Goal: Information Seeking & Learning: Check status

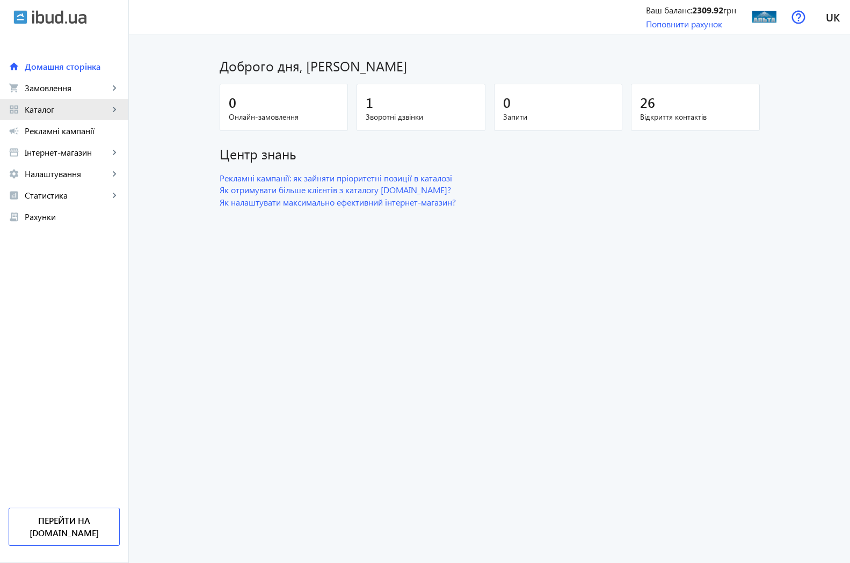
click at [55, 112] on span "Каталог" at bounding box center [67, 109] width 84 height 11
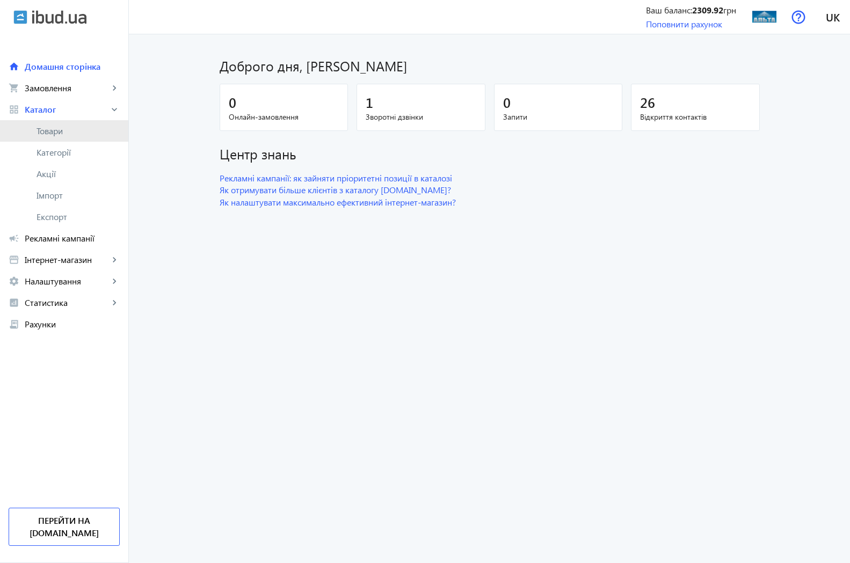
click at [59, 132] on span "Товари" at bounding box center [78, 131] width 83 height 11
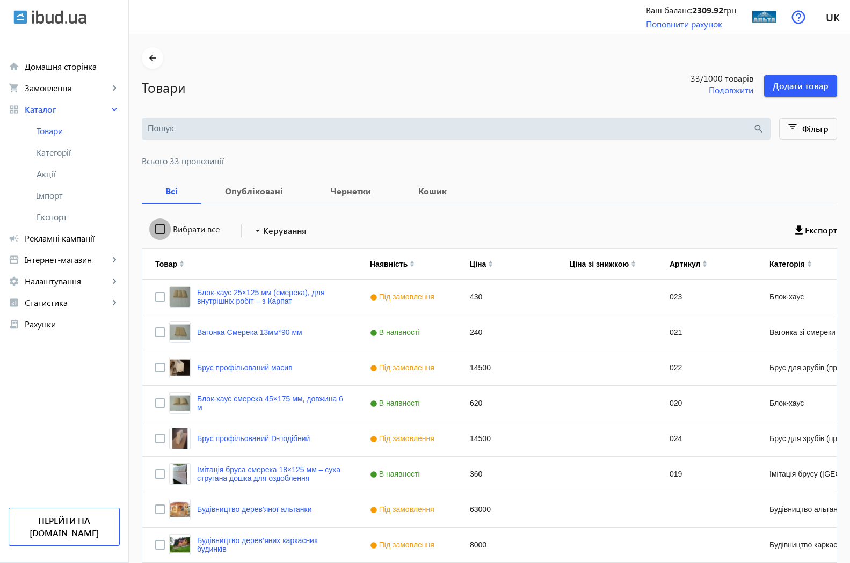
click at [151, 229] on input "Вибрати все" at bounding box center [159, 229] width 21 height 21
checkbox input "true"
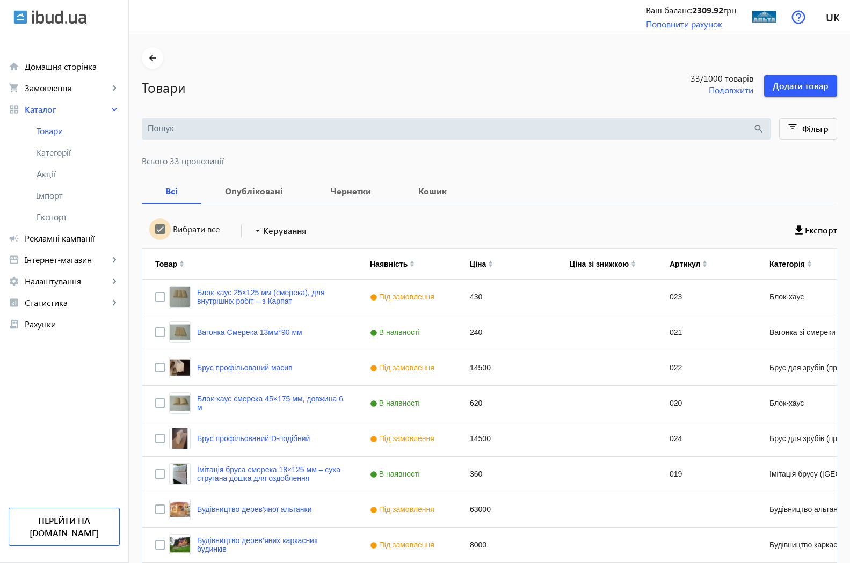
checkbox input "true"
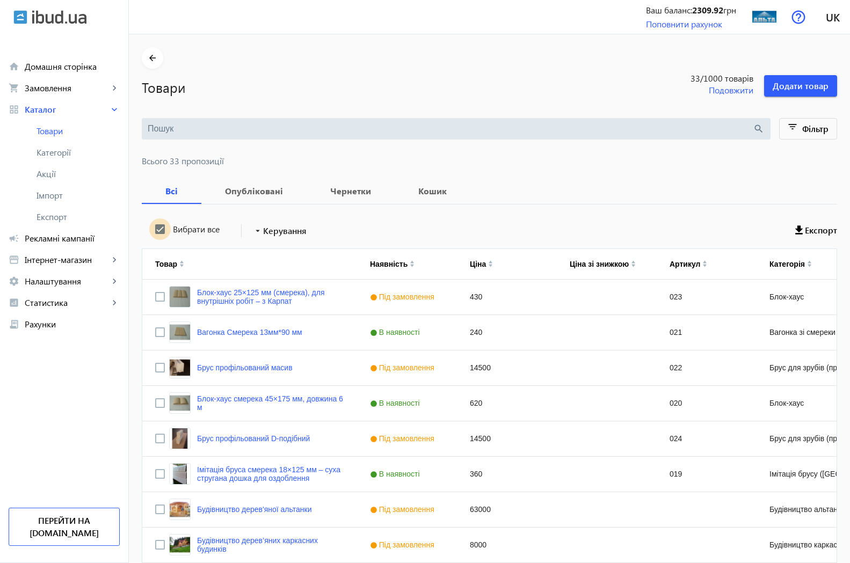
checkbox input "true"
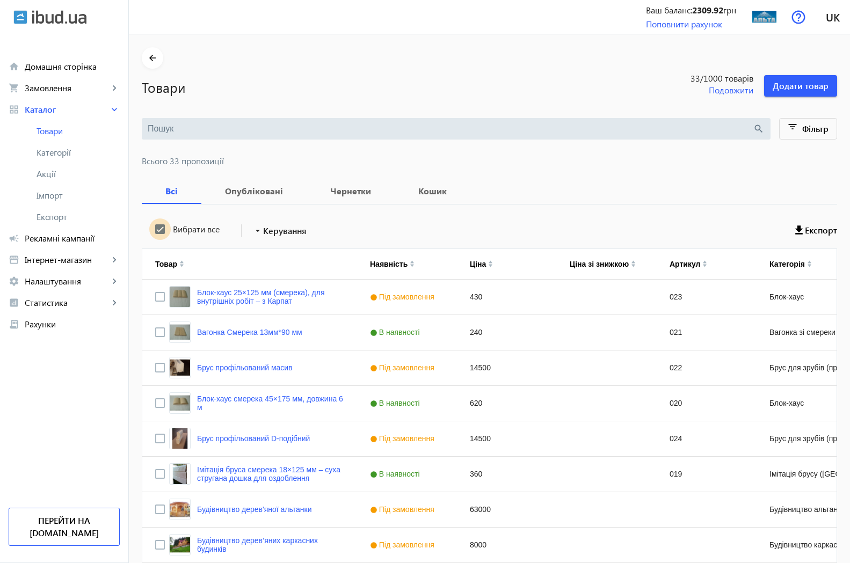
checkbox input "true"
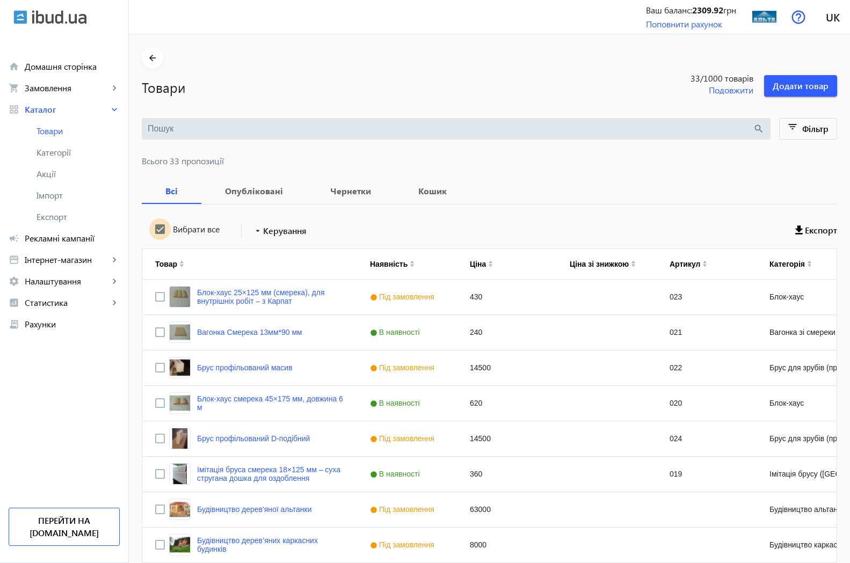
checkbox input "true"
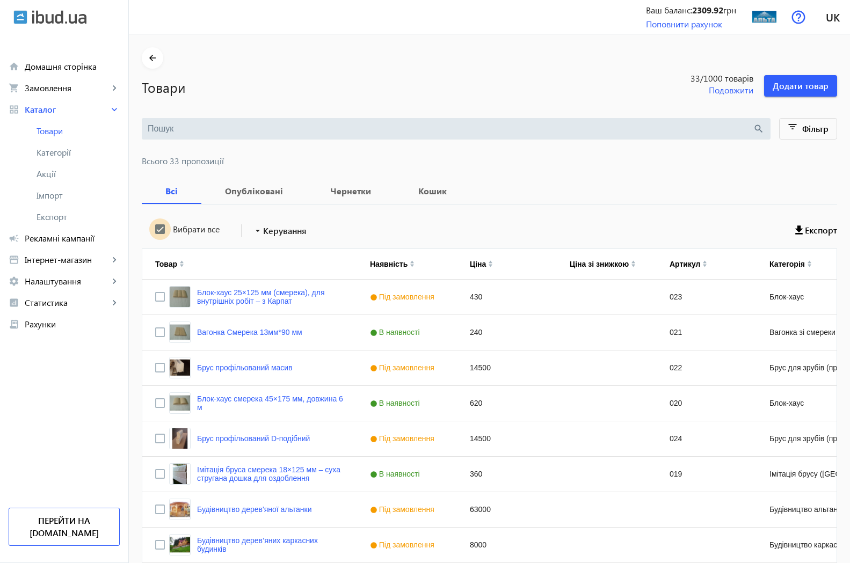
checkbox input "true"
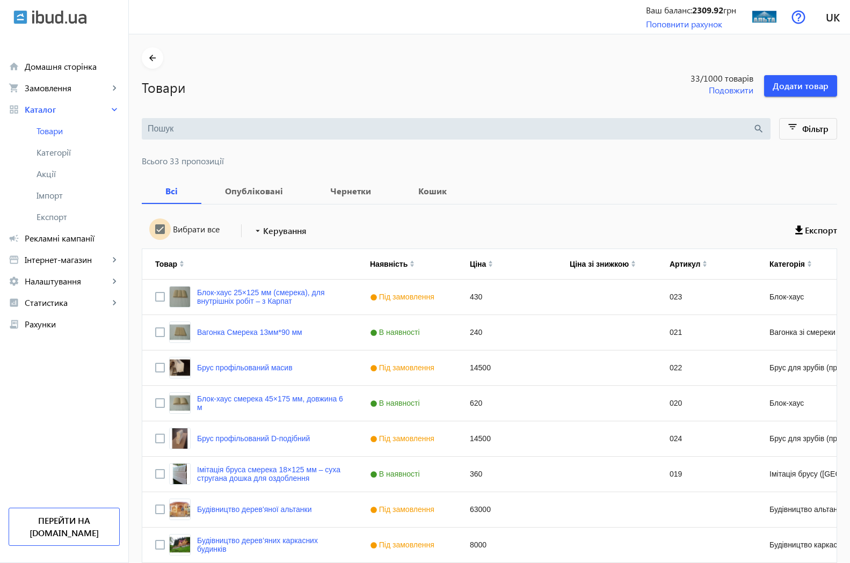
checkbox input "true"
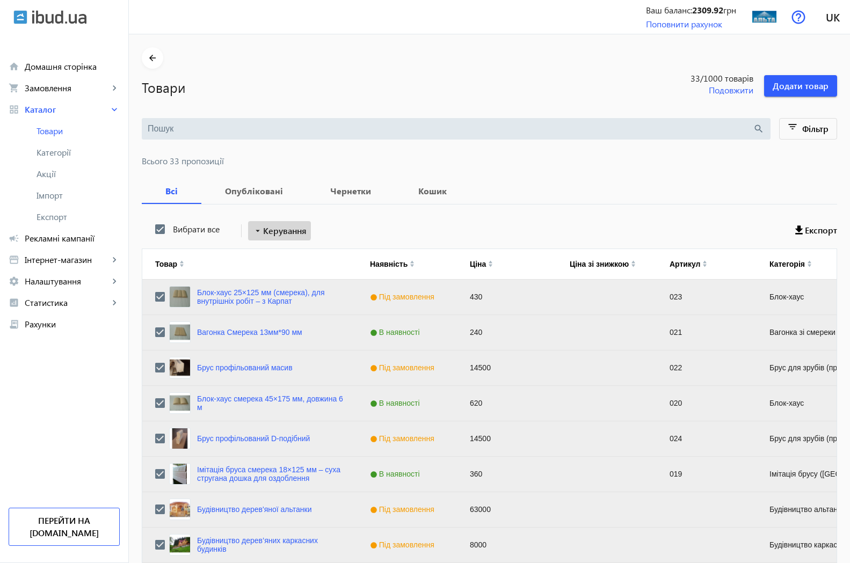
click at [252, 228] on mat-icon "arrow_drop_down" at bounding box center [257, 231] width 11 height 11
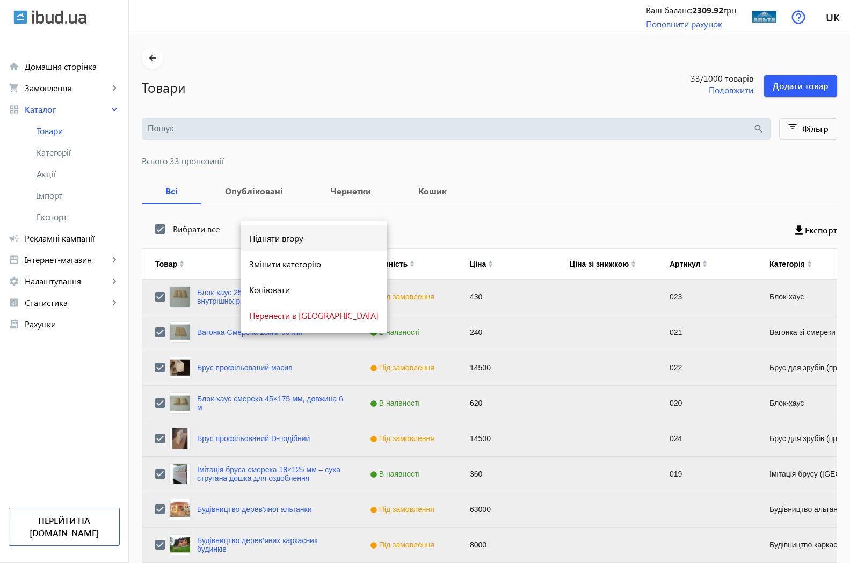
click at [298, 243] on span "Підняти вгору" at bounding box center [313, 238] width 129 height 9
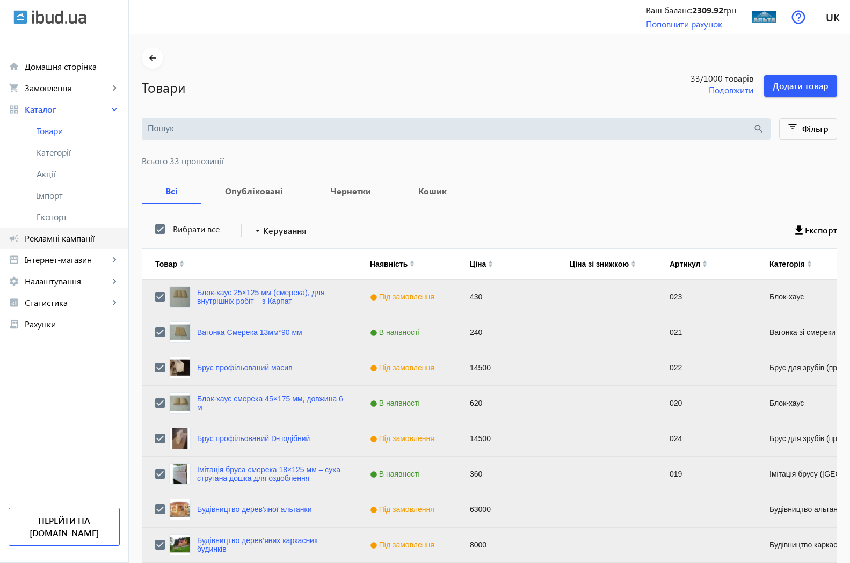
click at [64, 240] on span "Рекламні кампанії" at bounding box center [72, 238] width 95 height 11
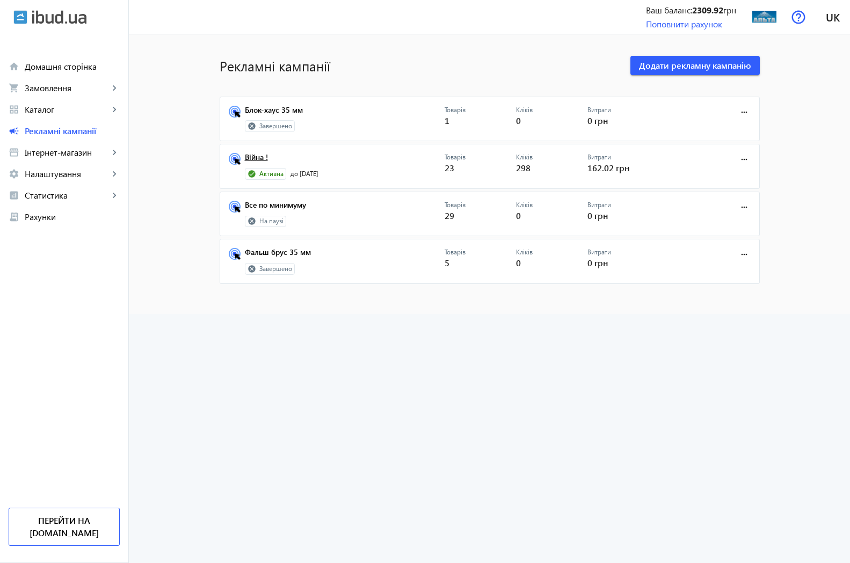
click at [250, 155] on link "Війна !" at bounding box center [345, 160] width 200 height 15
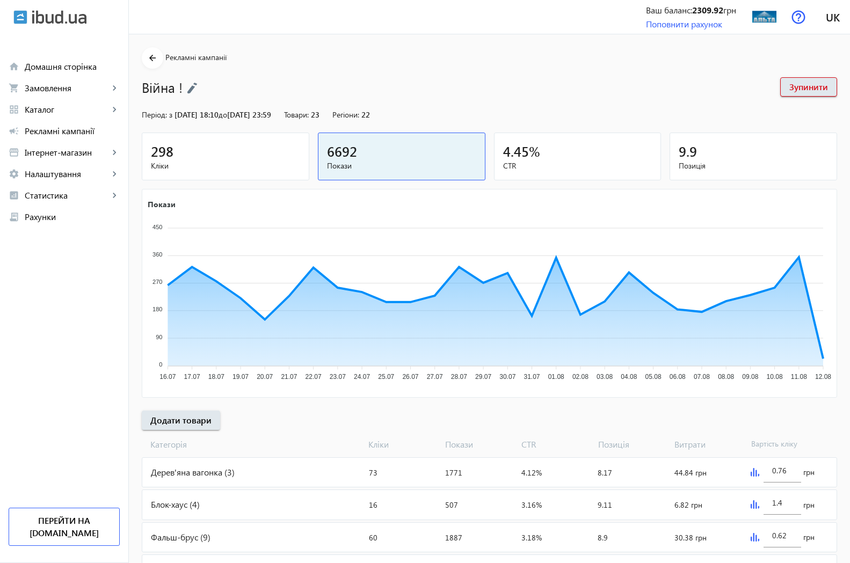
click at [153, 162] on span "Кліки" at bounding box center [225, 166] width 149 height 11
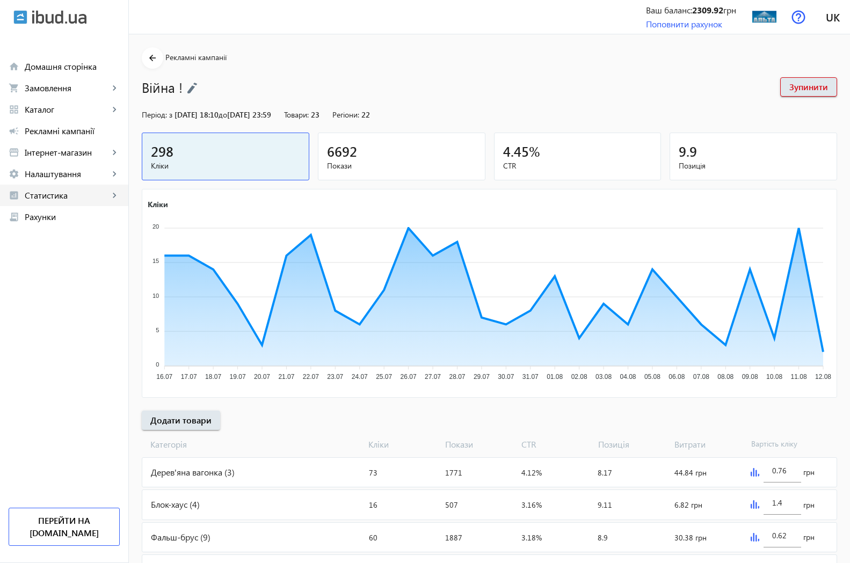
click at [40, 197] on span "Статистика" at bounding box center [67, 195] width 84 height 11
click at [47, 240] on span "[DOMAIN_NAME]" at bounding box center [73, 238] width 72 height 11
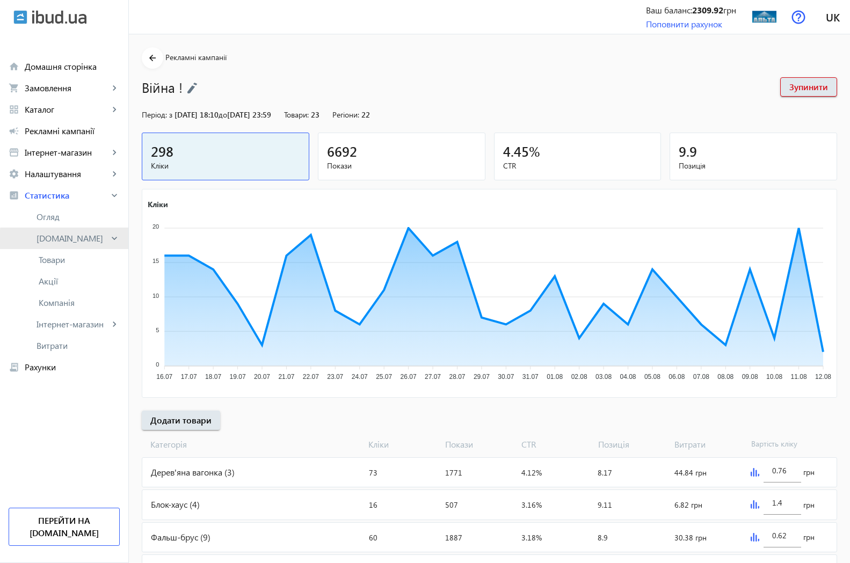
click at [110, 240] on link "[DOMAIN_NAME] keyboard_arrow_right" at bounding box center [64, 238] width 128 height 21
click at [113, 240] on mat-icon "keyboard_arrow_right" at bounding box center [114, 238] width 11 height 11
click at [50, 241] on span "[DOMAIN_NAME]" at bounding box center [73, 238] width 72 height 11
click at [70, 241] on span "[DOMAIN_NAME]" at bounding box center [73, 238] width 72 height 11
click at [111, 237] on mat-icon "keyboard_arrow_right" at bounding box center [114, 238] width 11 height 11
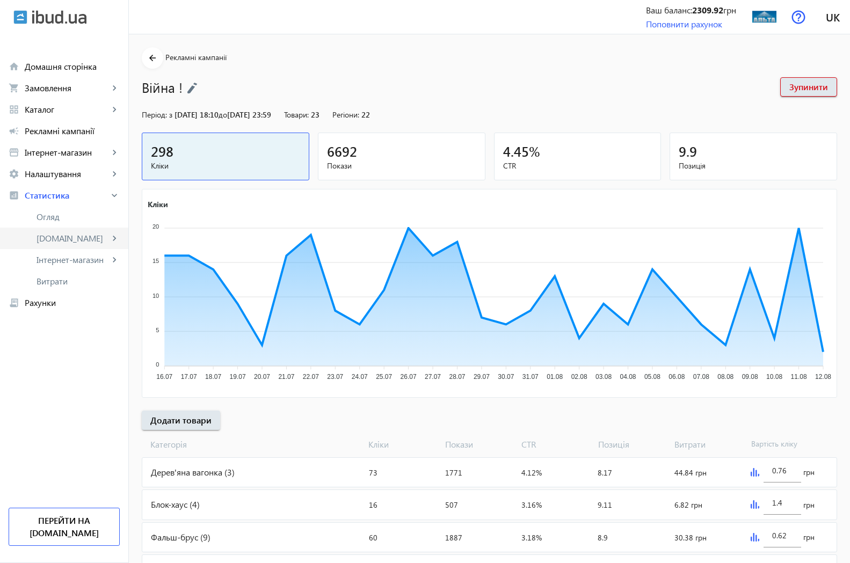
click at [111, 239] on mat-icon "keyboard_arrow_right" at bounding box center [114, 238] width 11 height 11
click at [113, 242] on mat-icon "keyboard_arrow_right" at bounding box center [114, 238] width 11 height 11
click at [113, 263] on mat-icon "keyboard_arrow_right" at bounding box center [114, 260] width 11 height 11
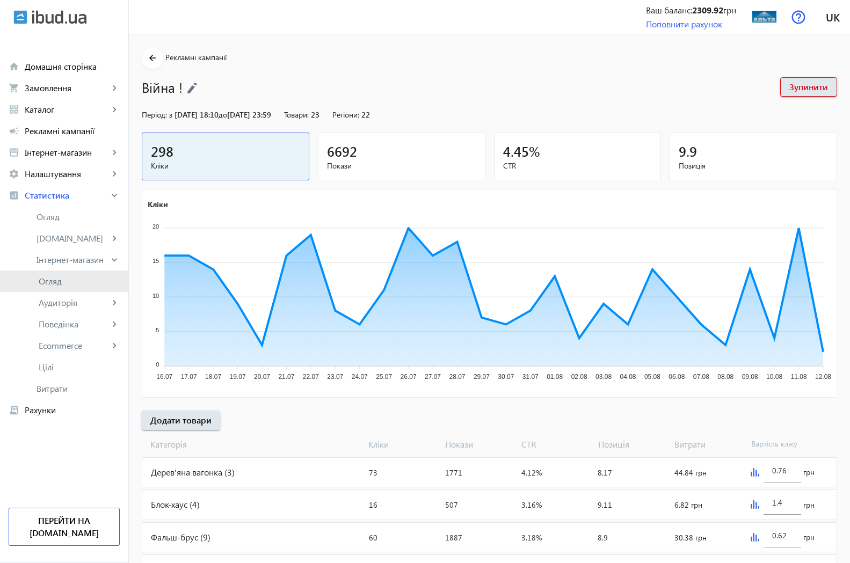
click at [85, 280] on span "Огляд" at bounding box center [79, 281] width 81 height 11
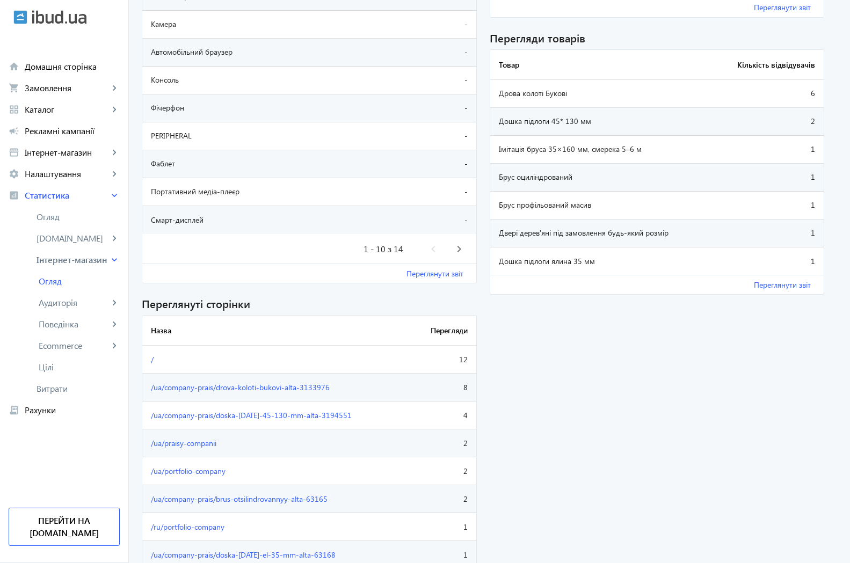
scroll to position [876, 0]
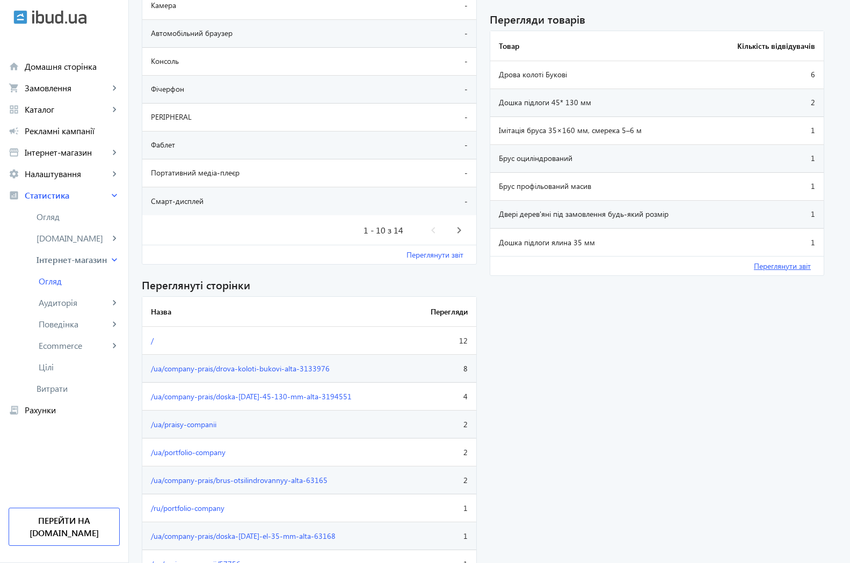
click at [790, 268] on link "Переглянути звіт" at bounding box center [782, 266] width 57 height 11
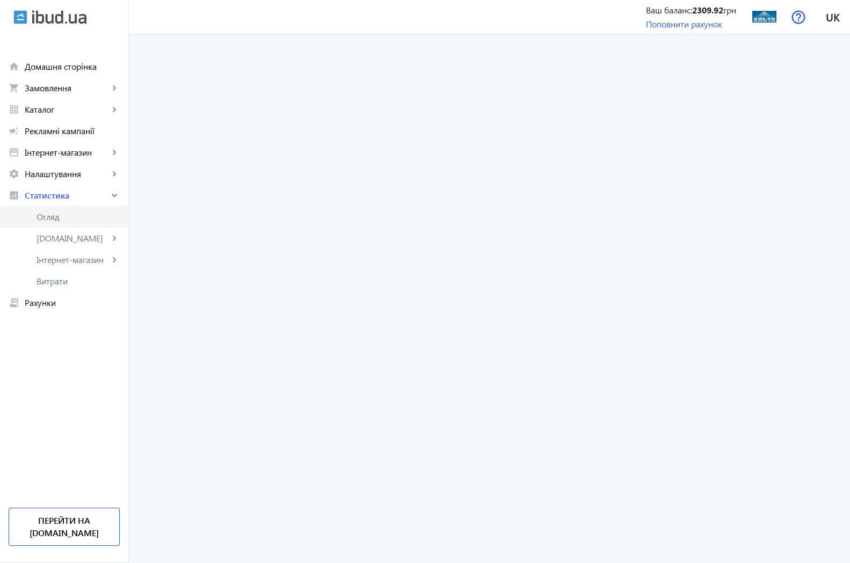
click at [38, 212] on span "Огляд" at bounding box center [78, 217] width 83 height 11
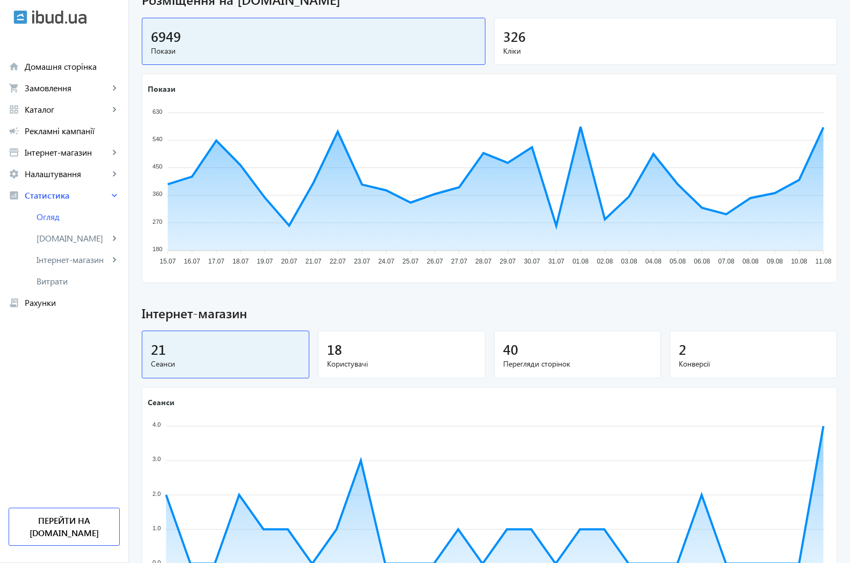
scroll to position [542, 0]
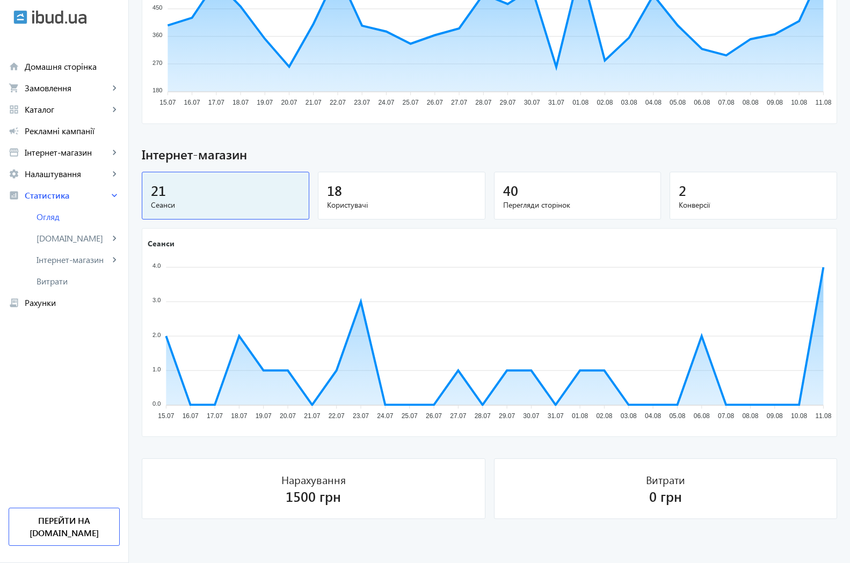
click at [507, 196] on span "40" at bounding box center [510, 191] width 15 height 18
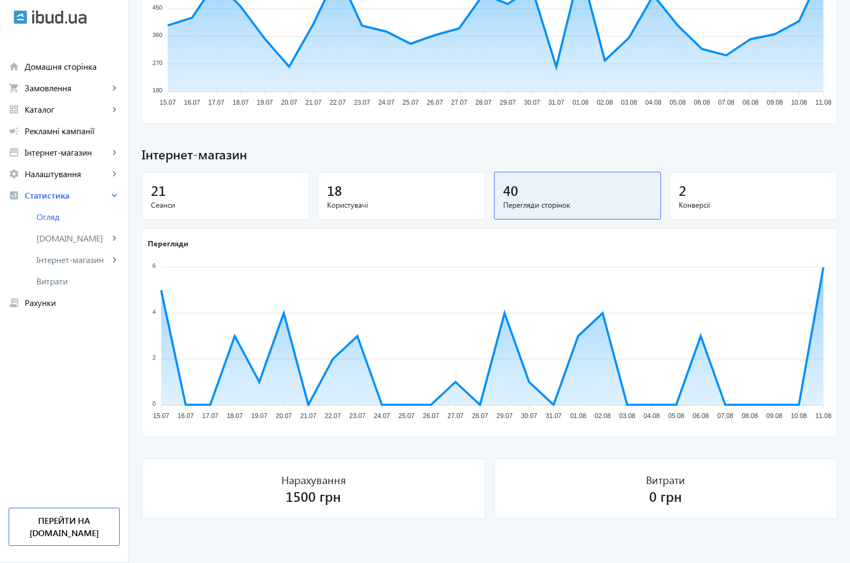
click at [684, 201] on span "Конверсії" at bounding box center [753, 205] width 149 height 11
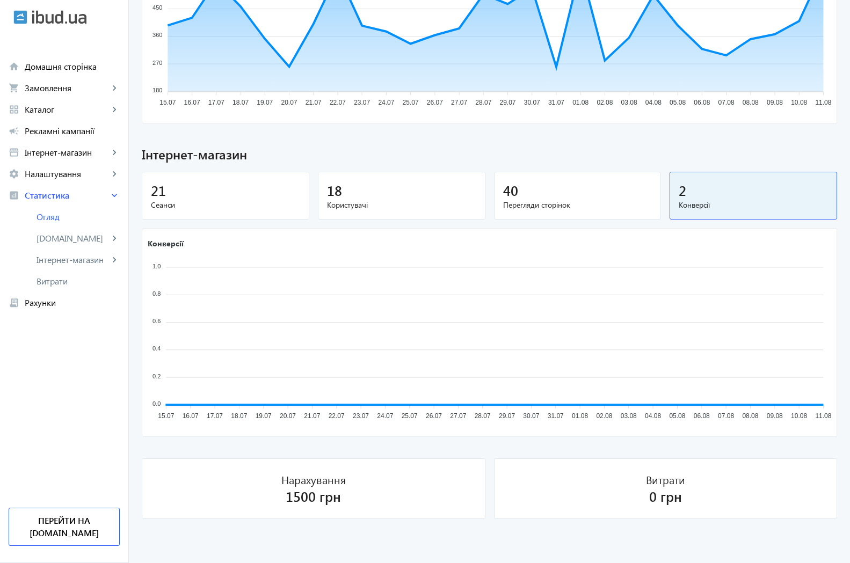
scroll to position [529, 0]
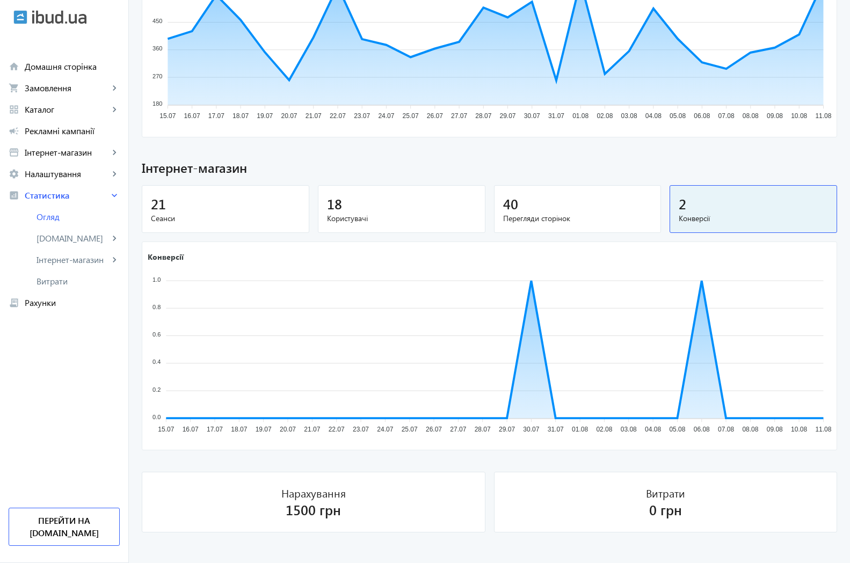
click at [534, 215] on span "Перегляди сторінок" at bounding box center [577, 218] width 149 height 11
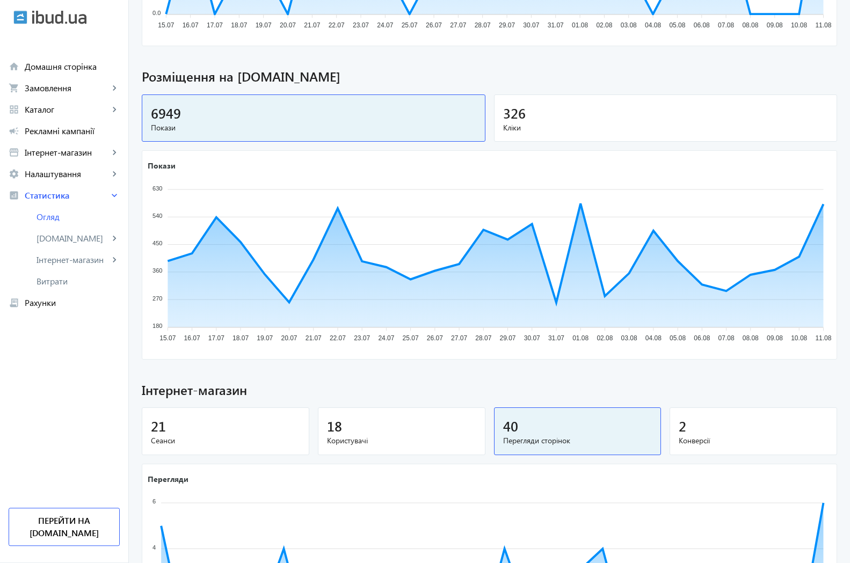
scroll to position [329, 0]
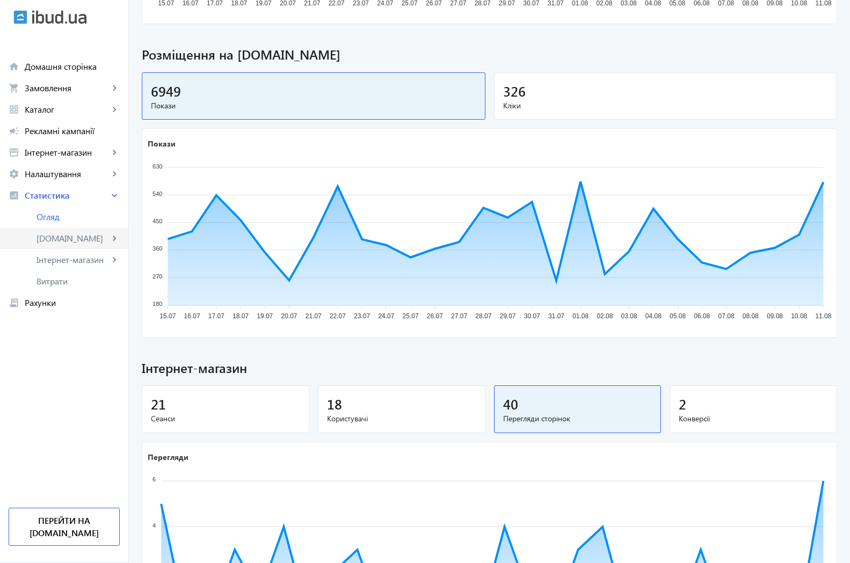
click at [49, 239] on span "[DOMAIN_NAME]" at bounding box center [73, 238] width 72 height 11
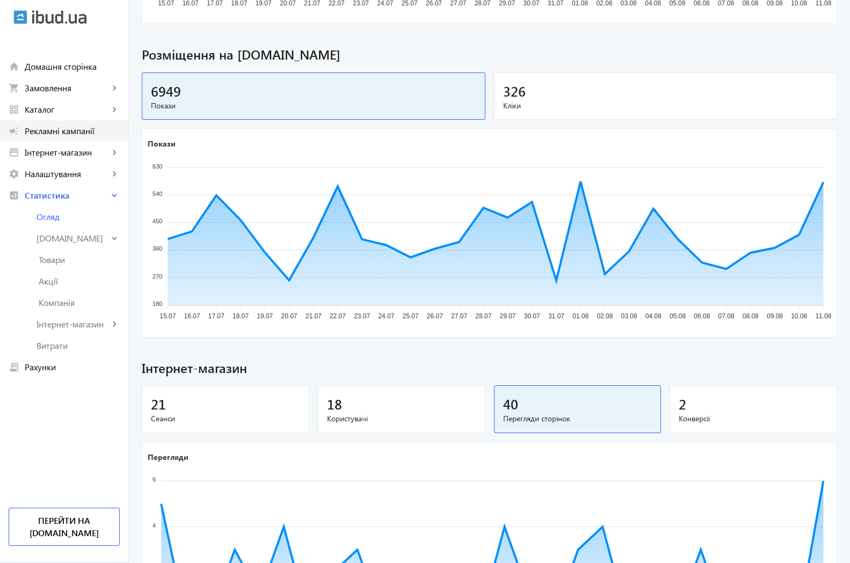
click at [59, 130] on span "Рекламні кампанії" at bounding box center [72, 131] width 95 height 11
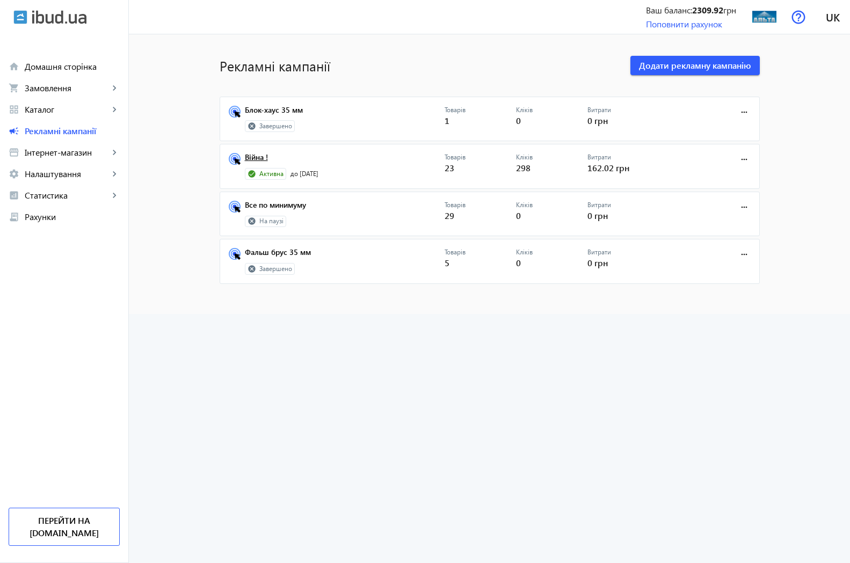
click at [250, 156] on link "Війна !" at bounding box center [345, 160] width 200 height 15
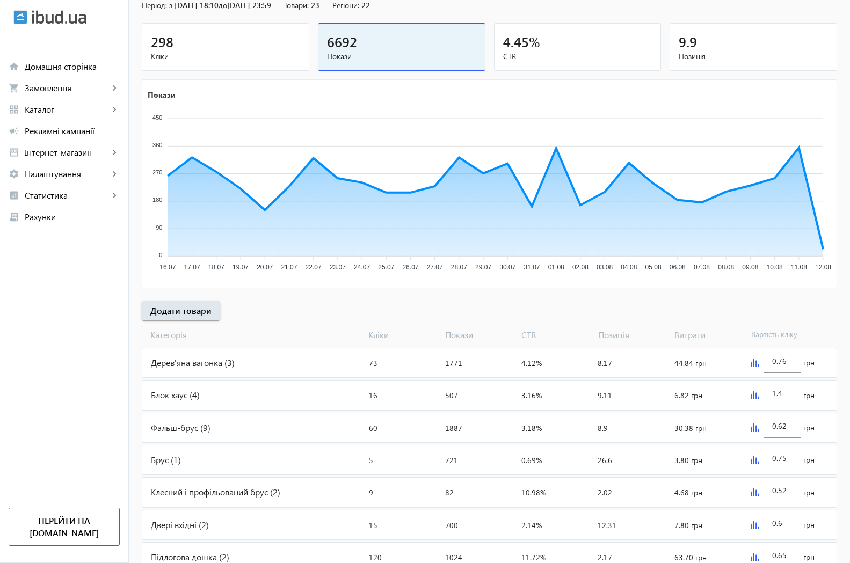
scroll to position [151, 0]
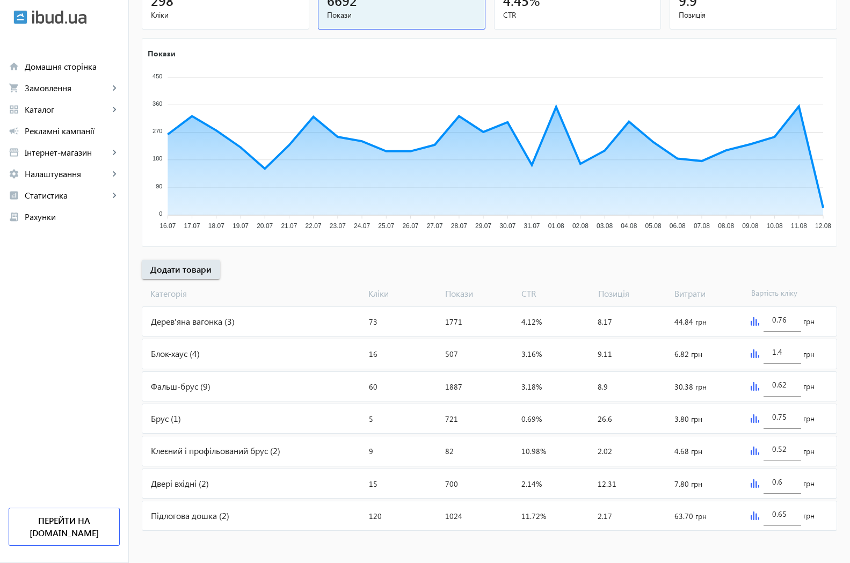
click at [236, 323] on div "Дерев'яна вагонка (3)" at bounding box center [253, 321] width 222 height 29
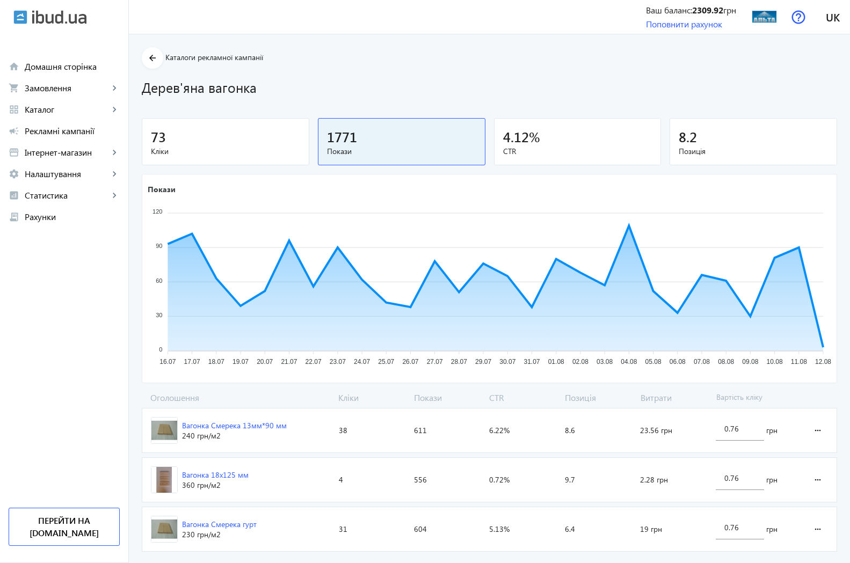
click at [185, 143] on div "73" at bounding box center [225, 136] width 149 height 19
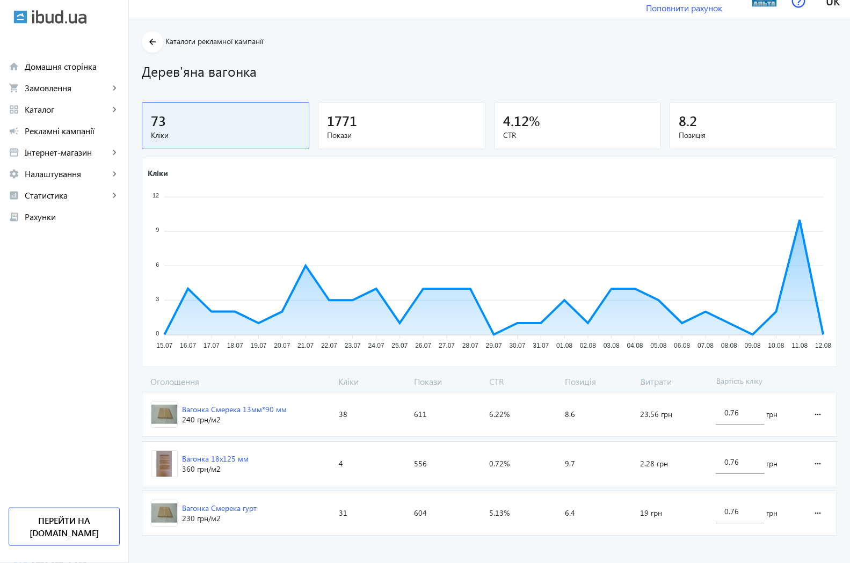
scroll to position [23, 0]
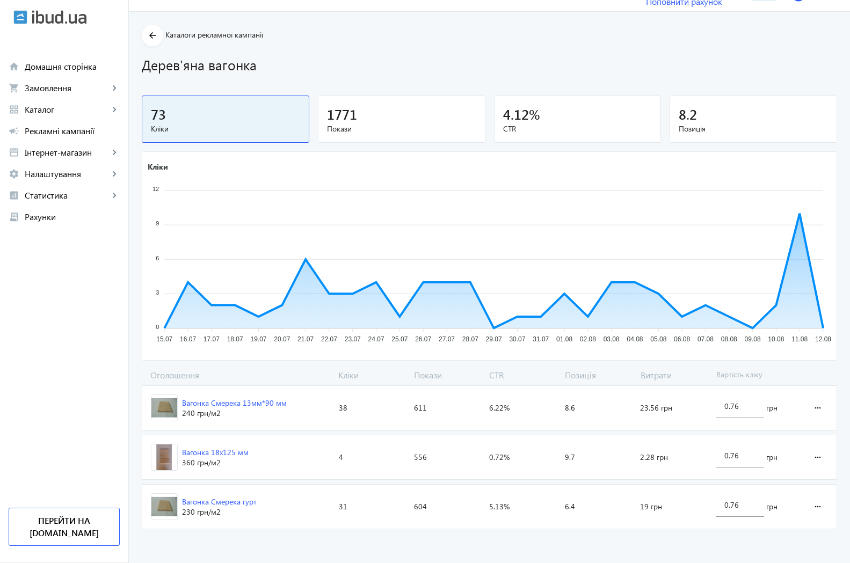
click at [243, 404] on div "Вагонка Смерека 13мм*90 мм" at bounding box center [234, 403] width 105 height 11
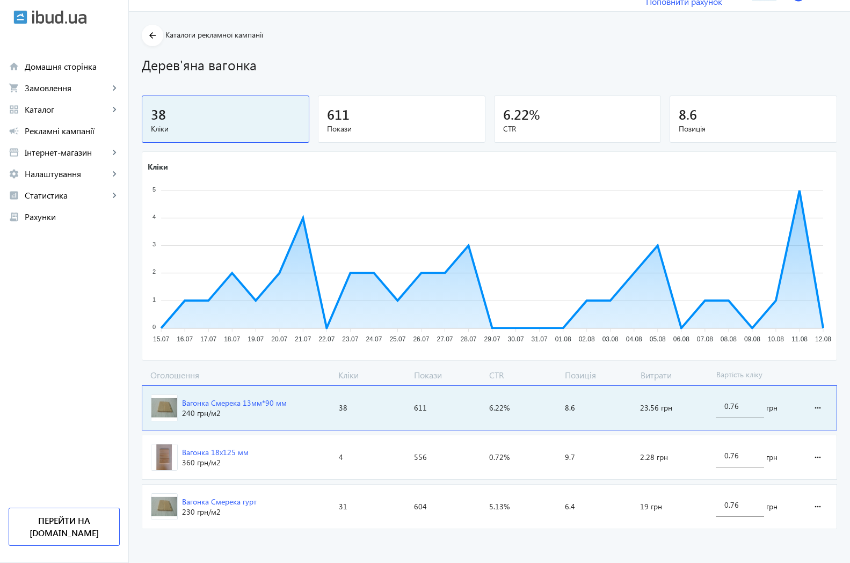
click at [214, 503] on div "Вагонка Смерека гурт" at bounding box center [219, 502] width 75 height 11
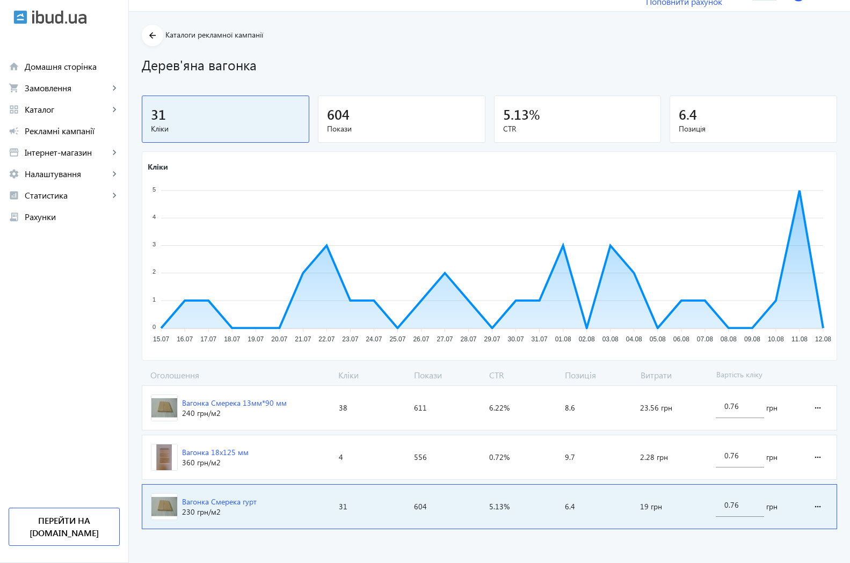
click at [184, 455] on div "Вагонка 18x125 мм" at bounding box center [215, 452] width 67 height 11
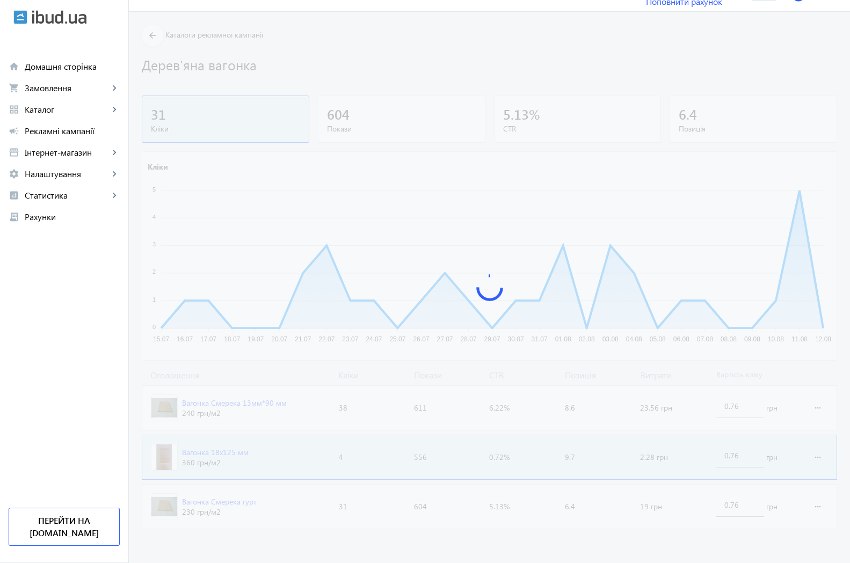
scroll to position [10, 0]
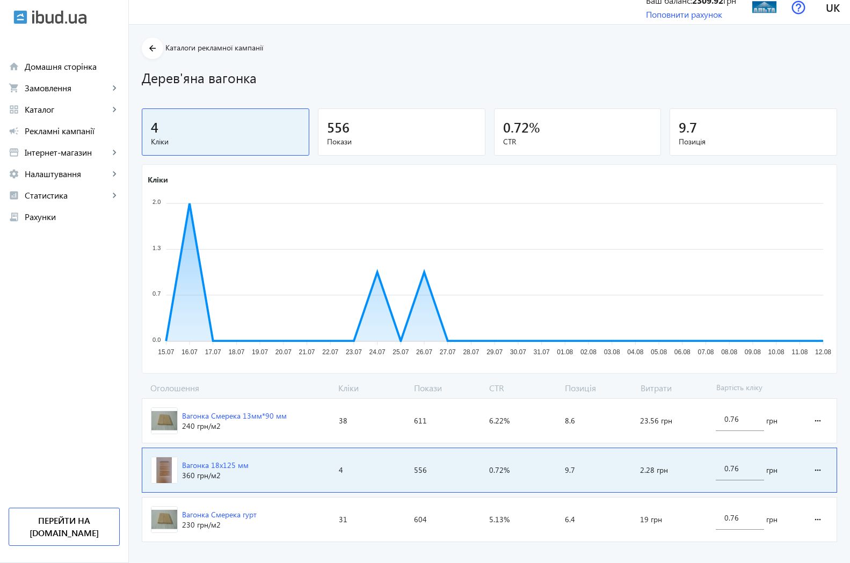
click at [192, 415] on div "Вагонка Смерека 13мм*90 мм" at bounding box center [234, 416] width 105 height 11
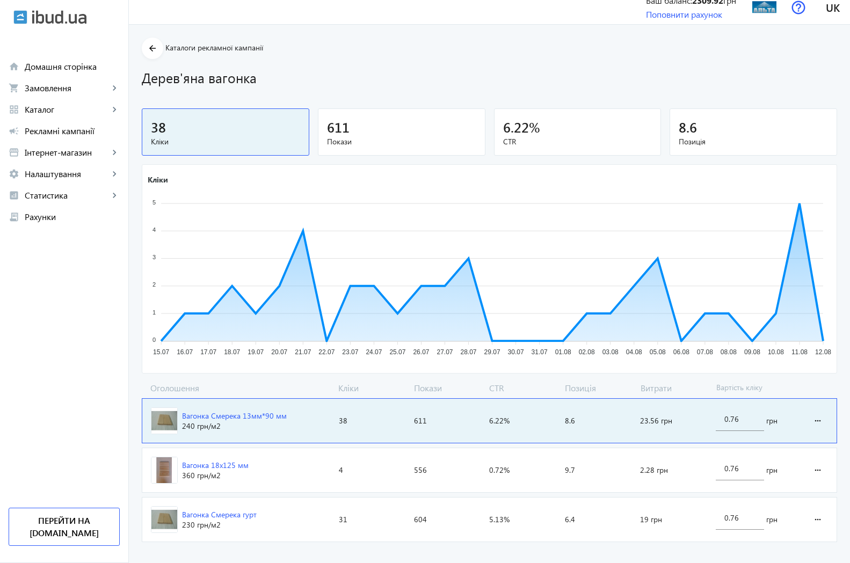
click at [153, 133] on span "38" at bounding box center [158, 127] width 15 height 18
click at [146, 48] on mat-icon "arrow_back" at bounding box center [152, 48] width 13 height 13
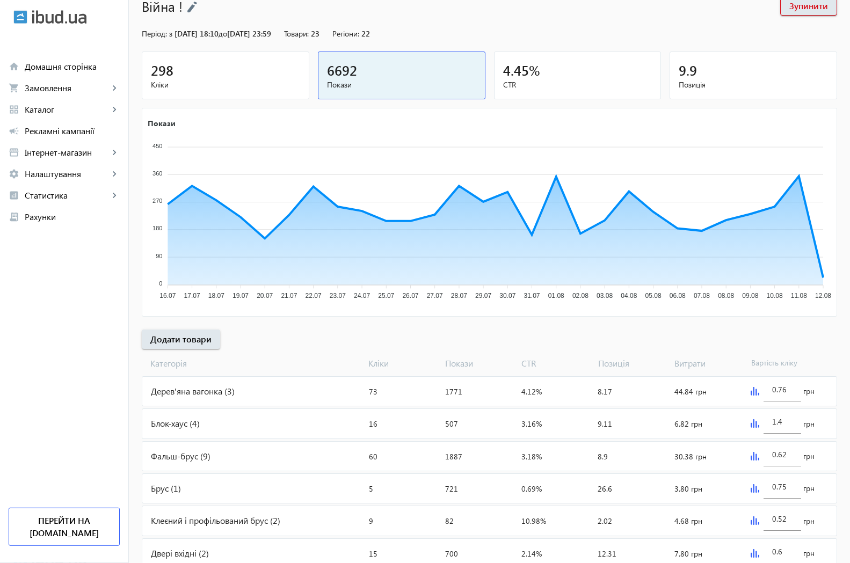
scroll to position [151, 0]
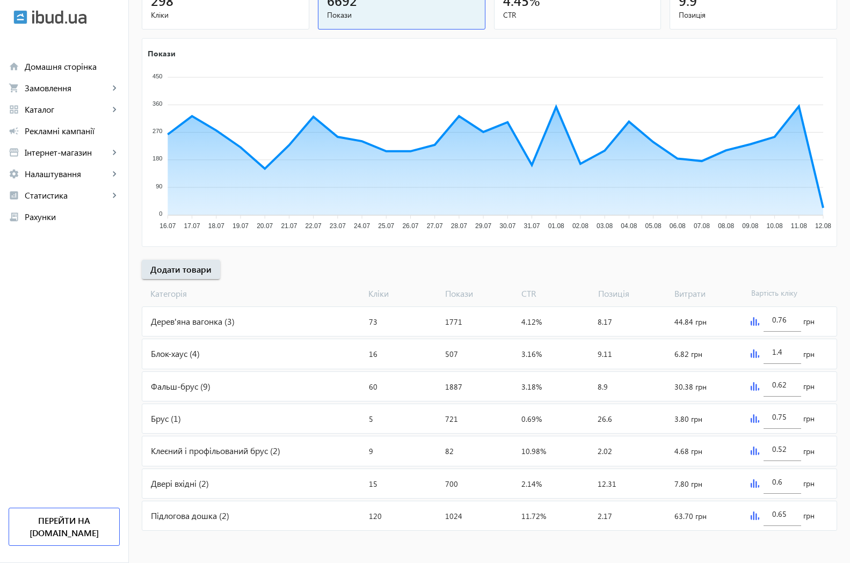
click at [170, 512] on div "Підлогова дошка (2)" at bounding box center [253, 516] width 222 height 29
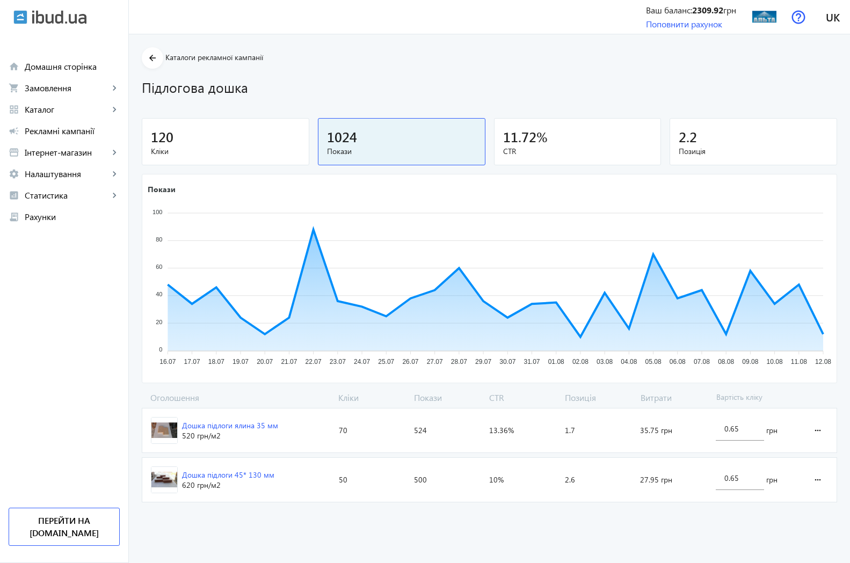
click at [192, 142] on div "120" at bounding box center [225, 136] width 149 height 19
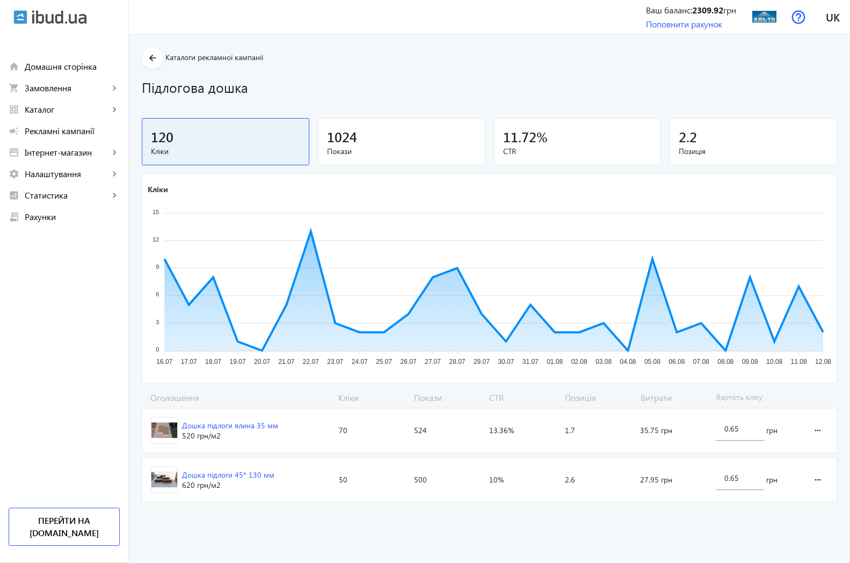
click at [200, 475] on div "Дошка підлоги 45* 130 мм" at bounding box center [228, 475] width 92 height 11
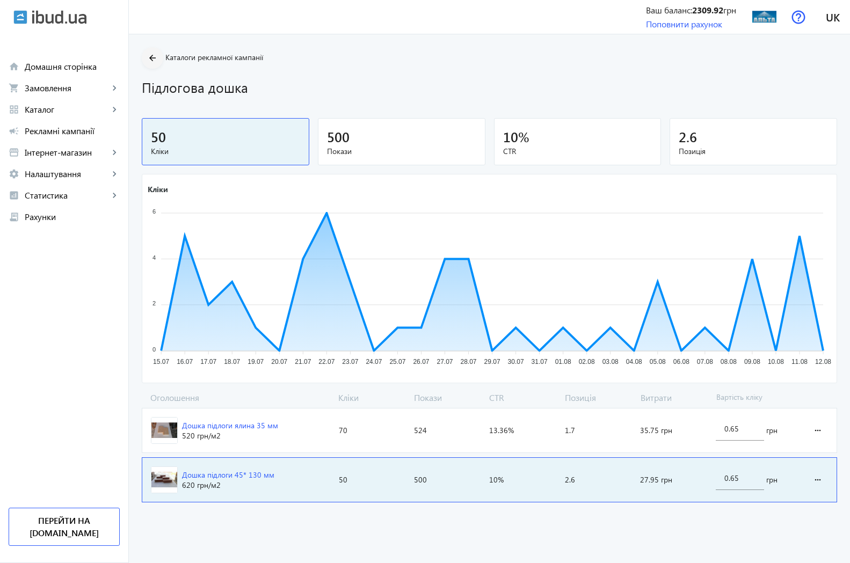
click at [146, 58] on mat-icon "arrow_back" at bounding box center [152, 58] width 13 height 13
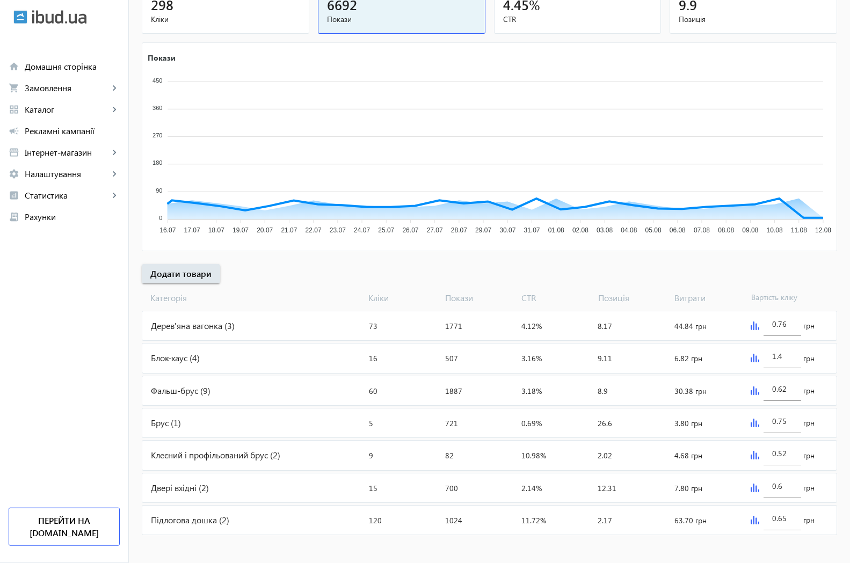
scroll to position [151, 0]
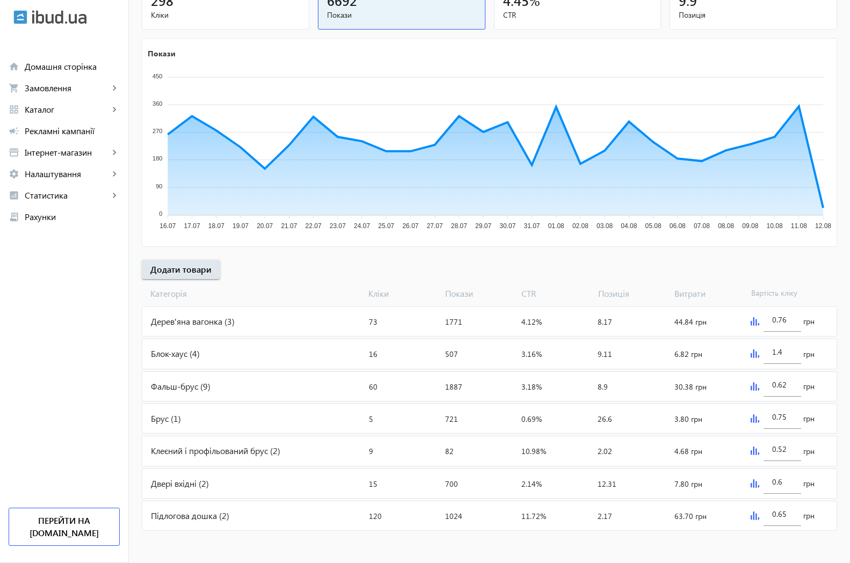
click at [185, 484] on div "Двері вхідні (2)" at bounding box center [253, 483] width 222 height 29
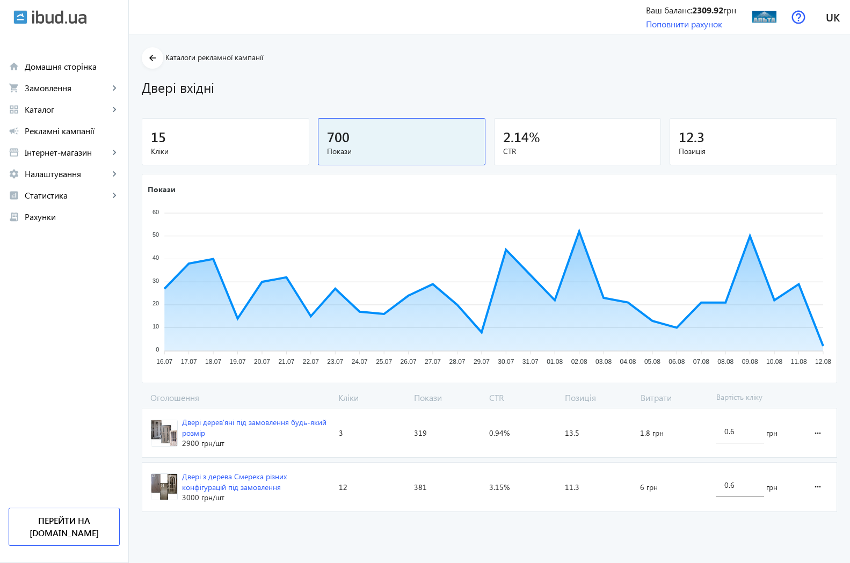
click at [166, 140] on div "15" at bounding box center [225, 136] width 149 height 19
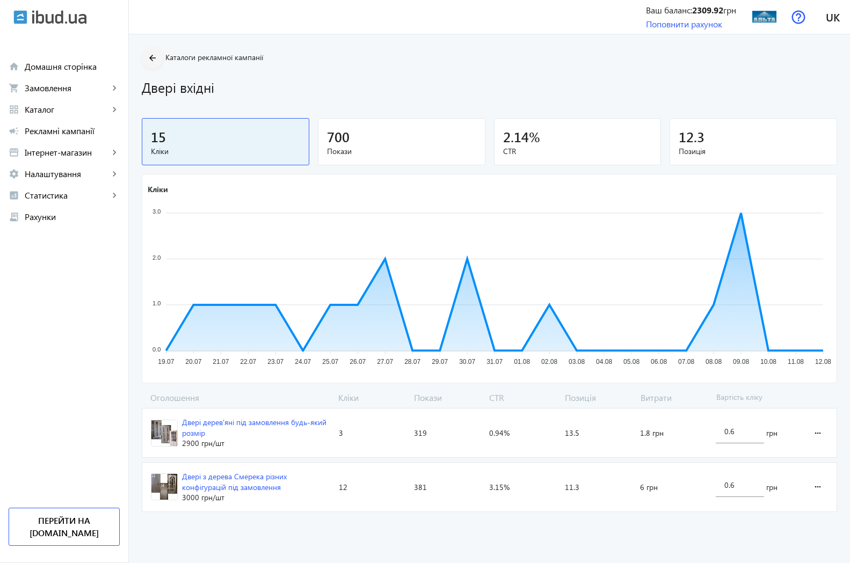
click at [146, 56] on mat-icon "arrow_back" at bounding box center [152, 58] width 13 height 13
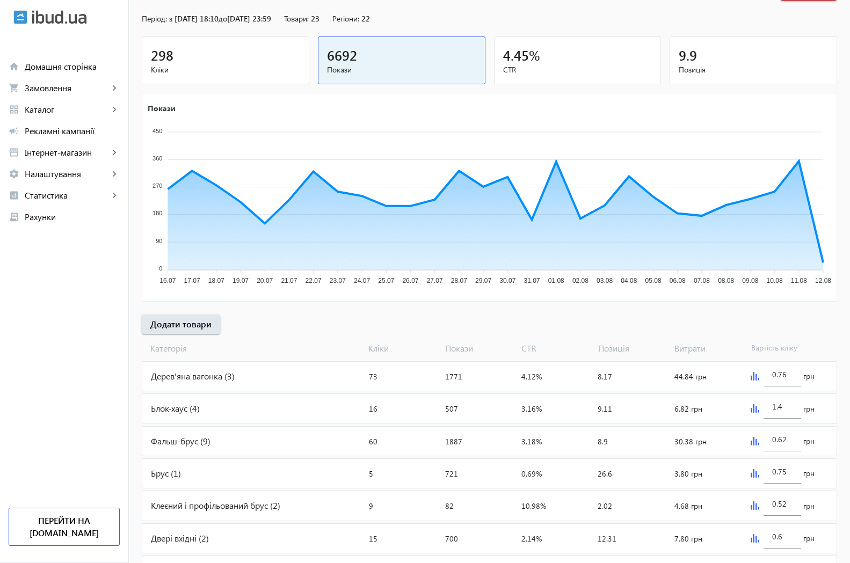
scroll to position [151, 0]
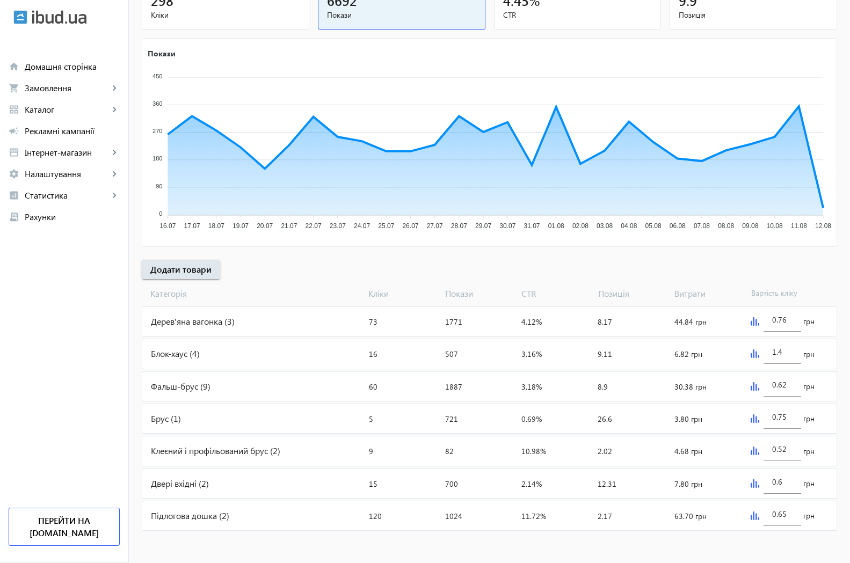
click at [189, 354] on div "Блок-хаус (4)" at bounding box center [253, 353] width 222 height 29
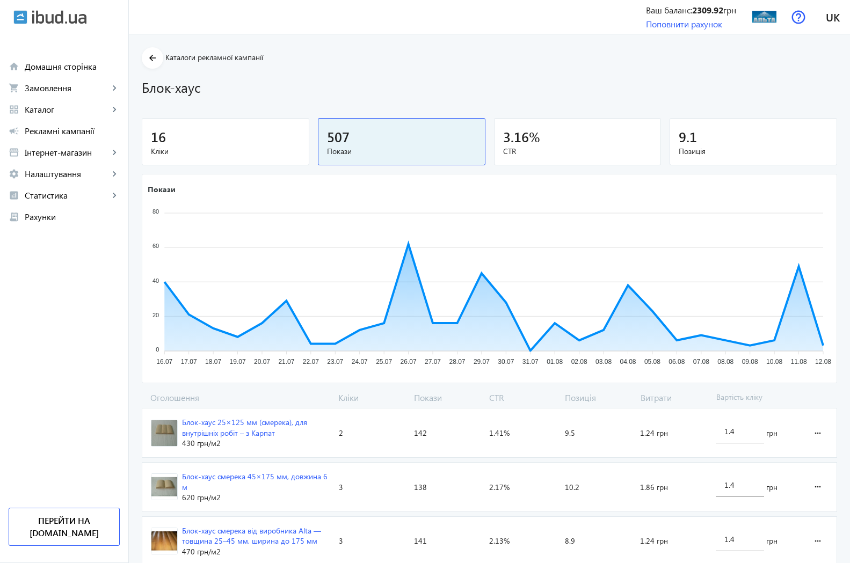
click at [161, 143] on div "16" at bounding box center [225, 136] width 149 height 19
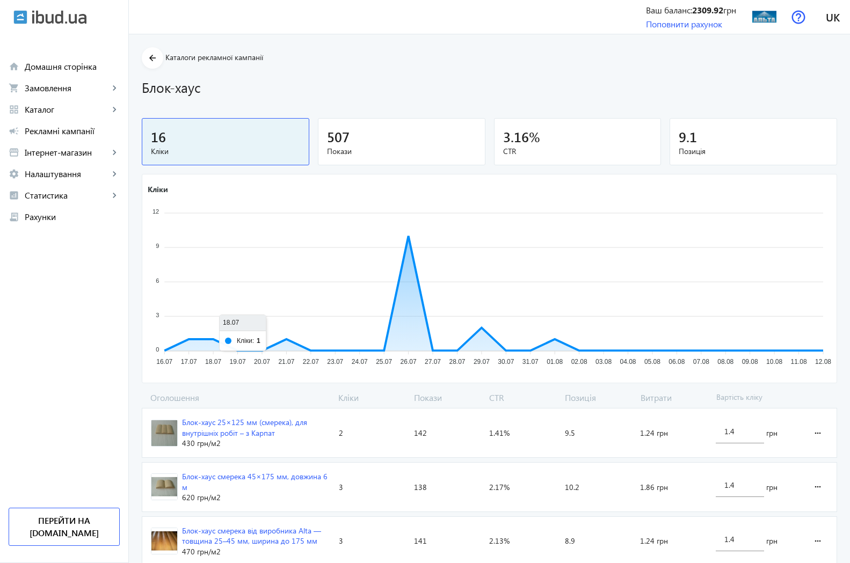
click at [165, 61] on span "Каталоги рекламної кампанії" at bounding box center [214, 57] width 98 height 10
click at [165, 57] on span "Каталоги рекламної кампанії" at bounding box center [214, 57] width 98 height 10
click at [146, 57] on mat-icon "arrow_back" at bounding box center [152, 58] width 13 height 13
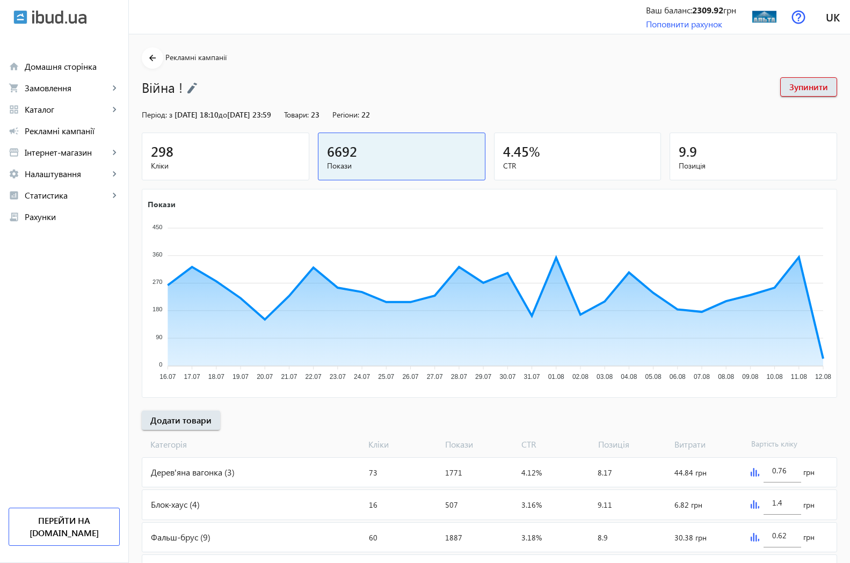
click at [146, 57] on mat-icon "arrow_back" at bounding box center [152, 58] width 13 height 13
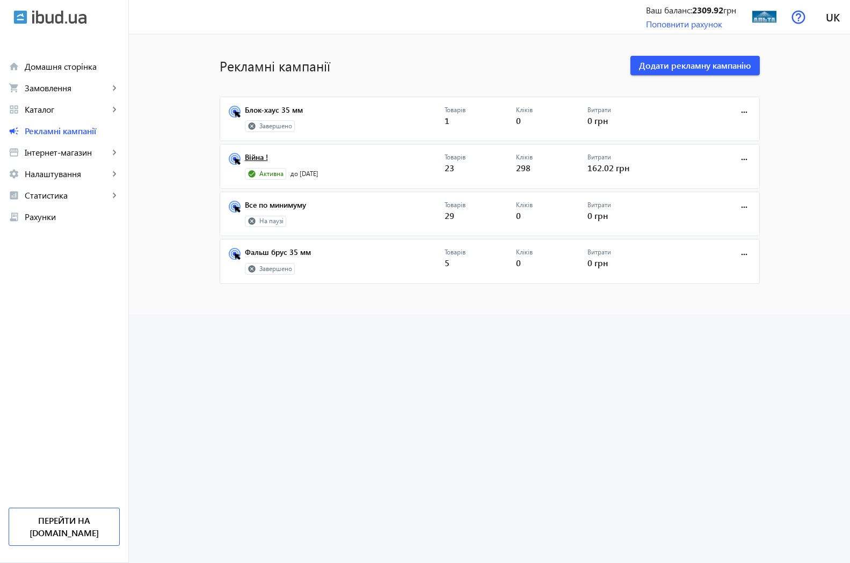
click at [255, 158] on link "Війна !" at bounding box center [345, 160] width 200 height 15
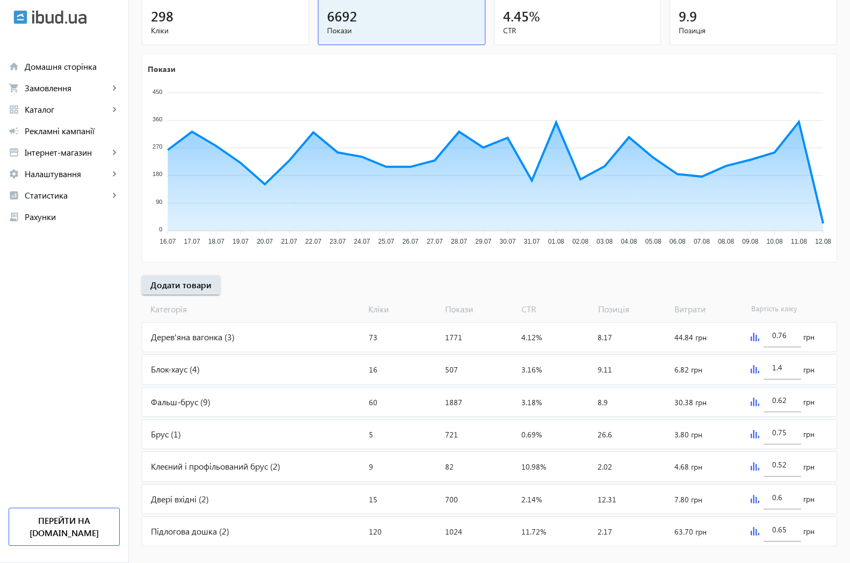
scroll to position [151, 0]
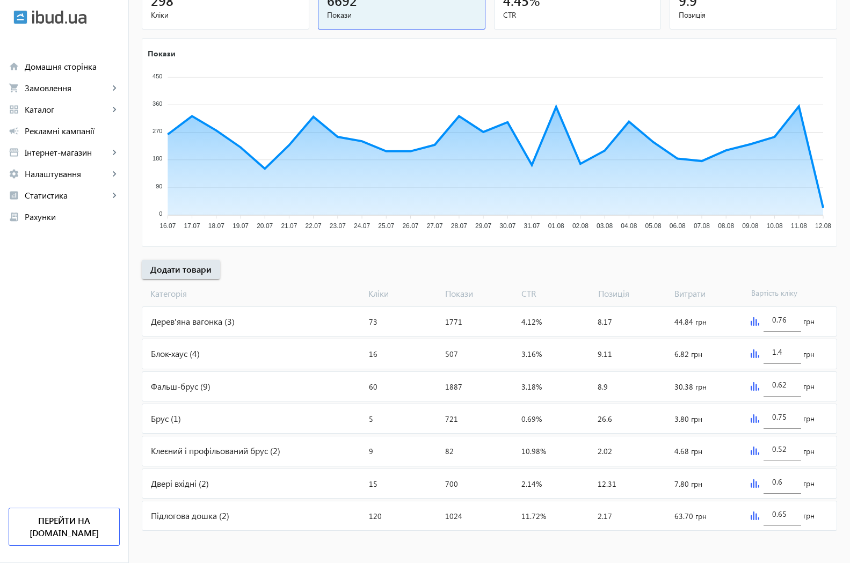
click at [187, 383] on div "Фальш-брус (9)" at bounding box center [253, 386] width 222 height 29
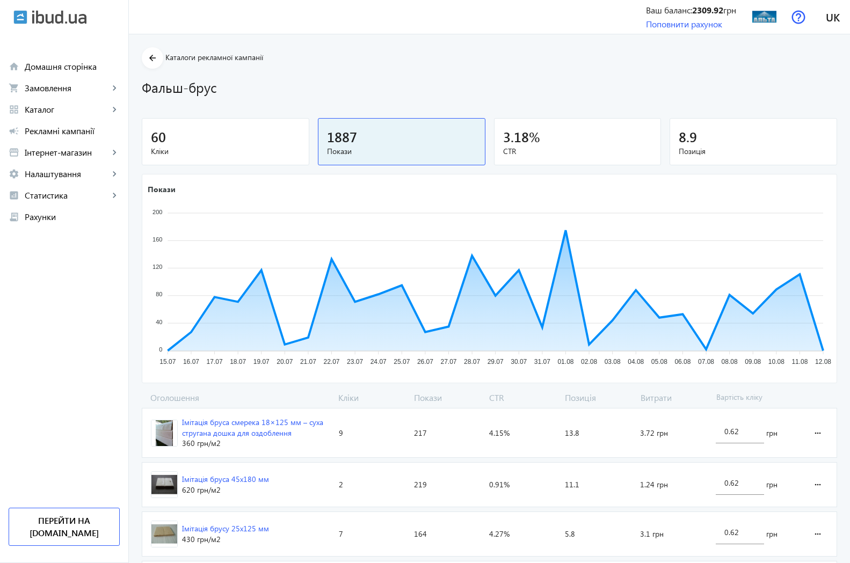
click at [152, 141] on span "60" at bounding box center [158, 137] width 15 height 18
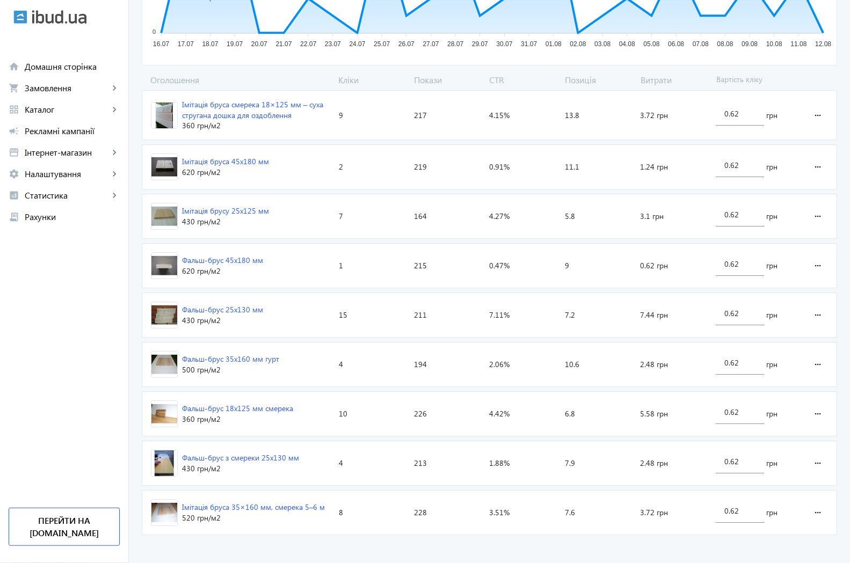
scroll to position [324, 0]
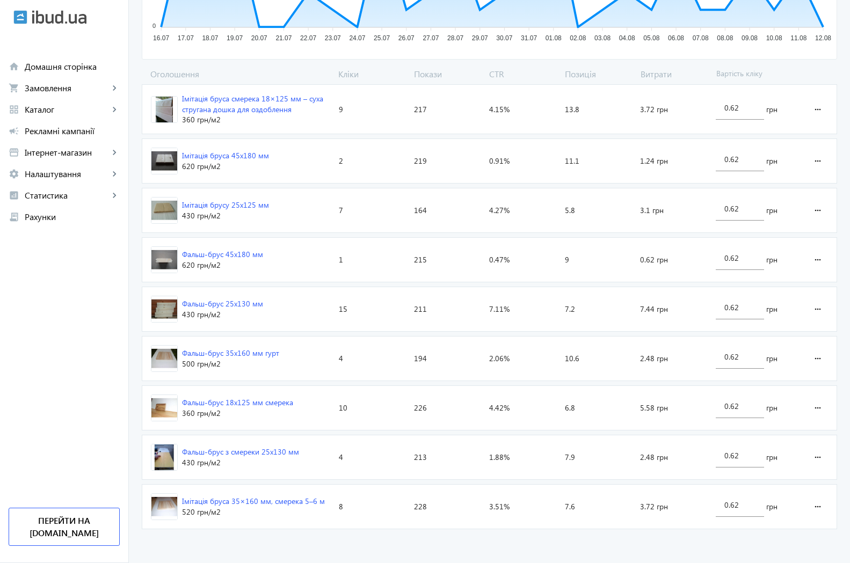
click at [240, 402] on div "Фальш-брус 18х125 мм смерека" at bounding box center [237, 402] width 111 height 11
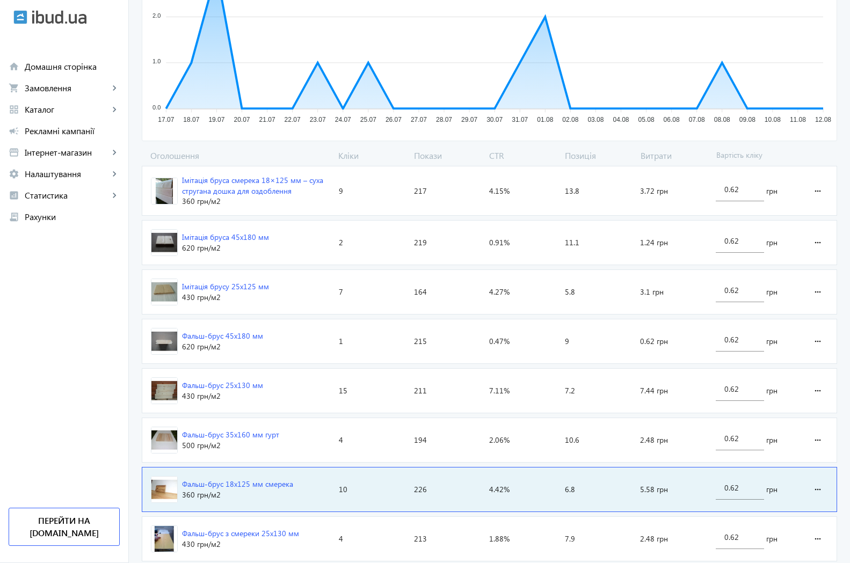
scroll to position [311, 0]
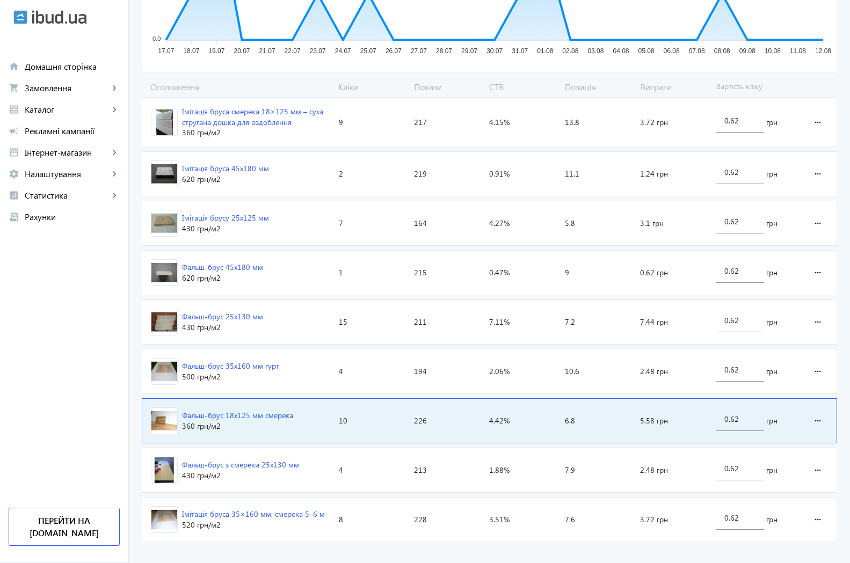
click at [206, 268] on div "Фальш-брус 45x180 мм" at bounding box center [222, 267] width 81 height 11
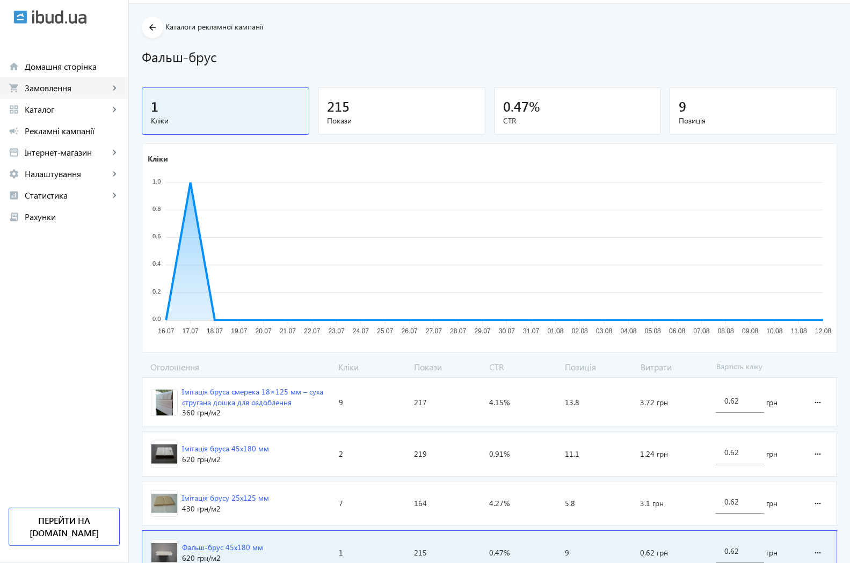
scroll to position [0, 0]
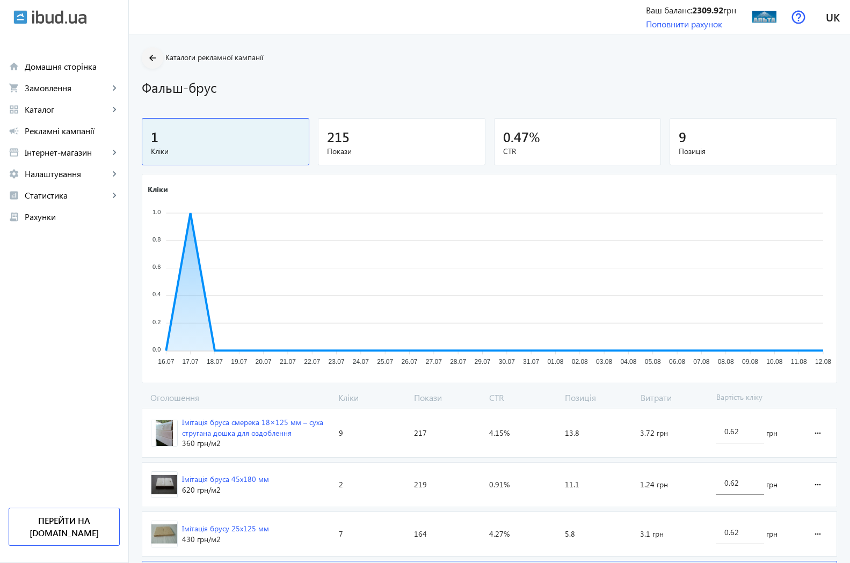
click at [148, 57] on mat-icon "arrow_back" at bounding box center [152, 58] width 13 height 13
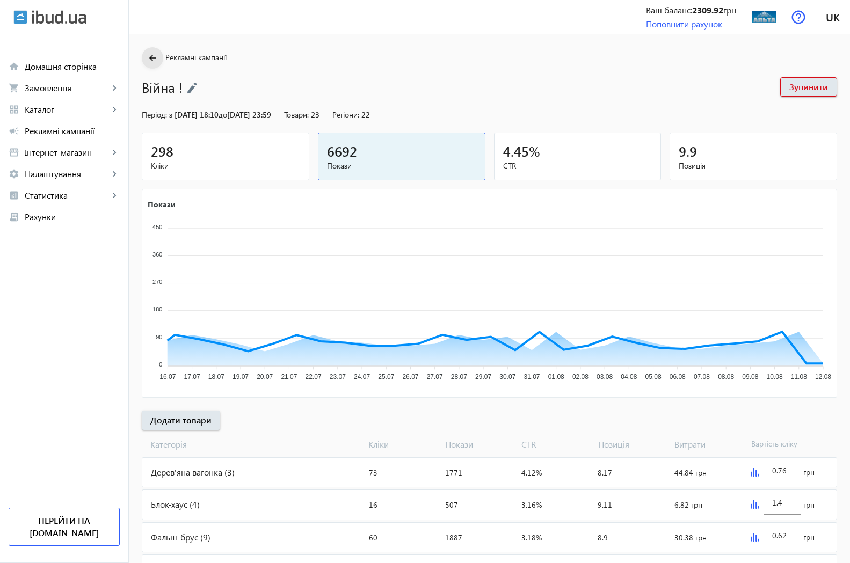
click at [148, 57] on mat-icon "arrow_back" at bounding box center [152, 58] width 13 height 13
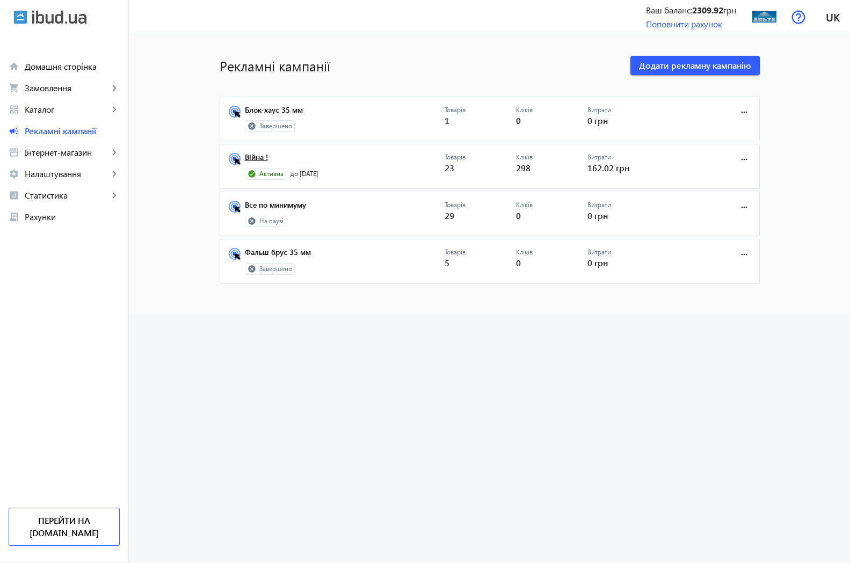
click at [251, 159] on link "Війна !" at bounding box center [345, 160] width 200 height 15
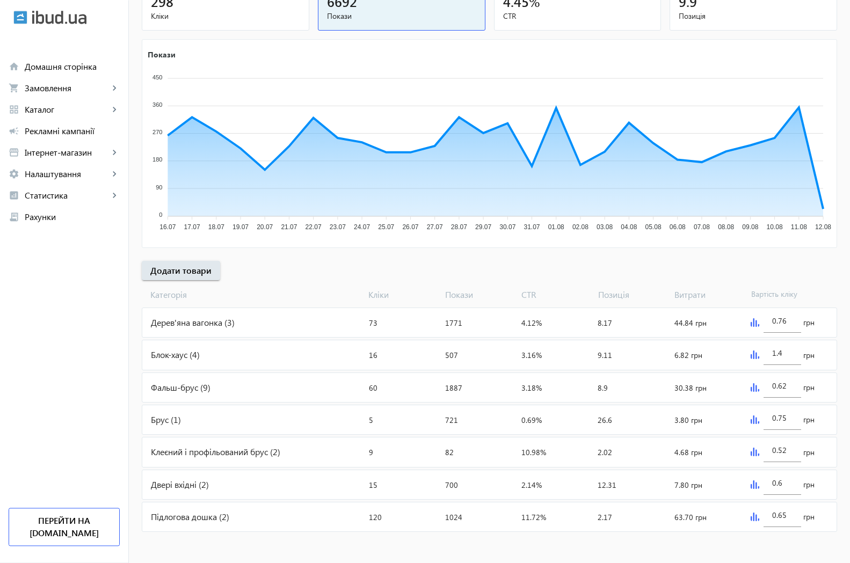
scroll to position [151, 0]
click at [199, 448] on div "Клеєний і профільований брус (2)" at bounding box center [253, 451] width 222 height 29
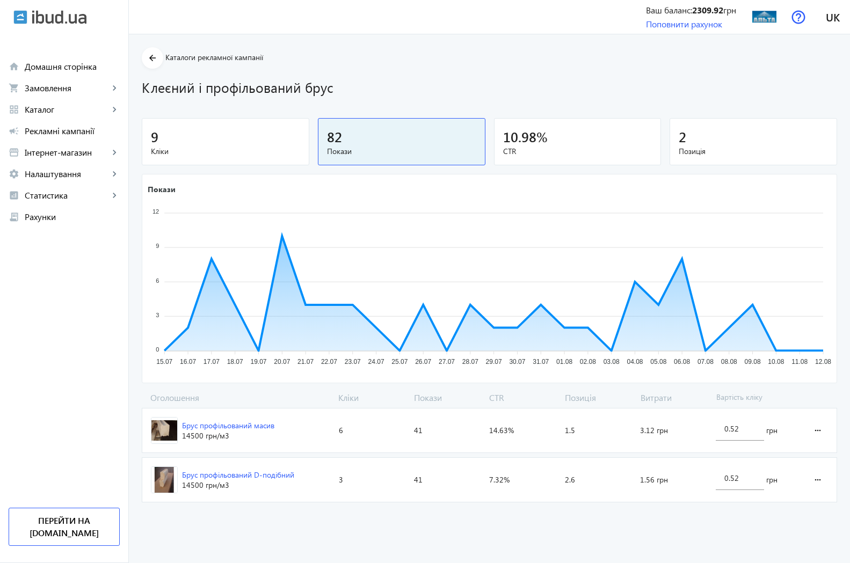
click at [151, 141] on div "9" at bounding box center [225, 136] width 149 height 19
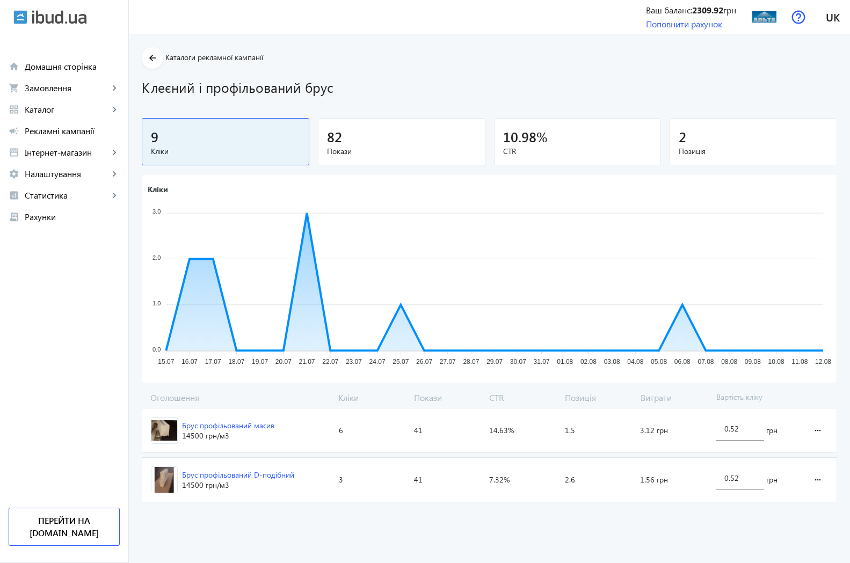
click at [151, 142] on div "9" at bounding box center [225, 136] width 149 height 19
click at [55, 107] on span "Каталог" at bounding box center [67, 109] width 84 height 11
